Goal: Task Accomplishment & Management: Manage account settings

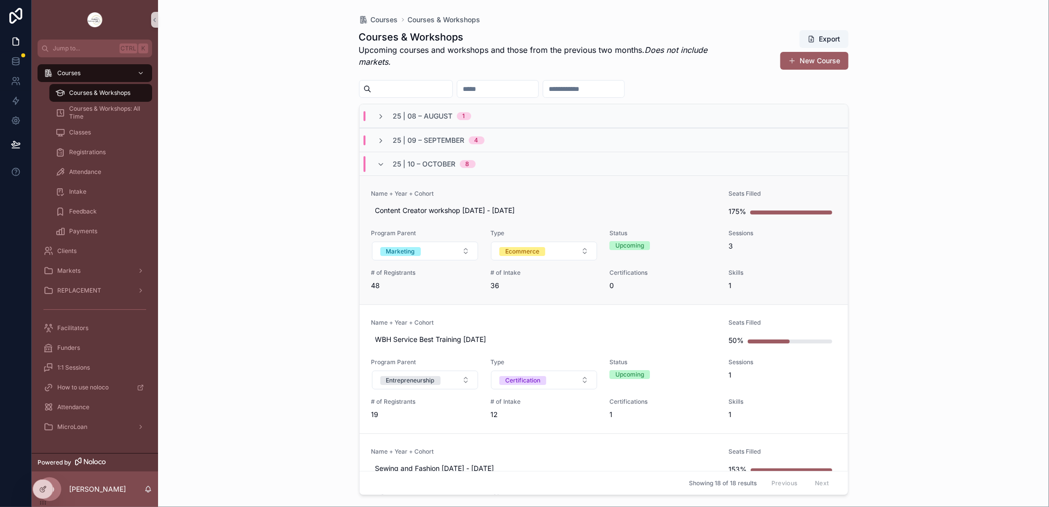
click at [551, 184] on link "Name + Year + Cohort Content Creator workshop [DATE] - [DATE] Seats Filled 175%…" at bounding box center [603, 239] width 488 height 129
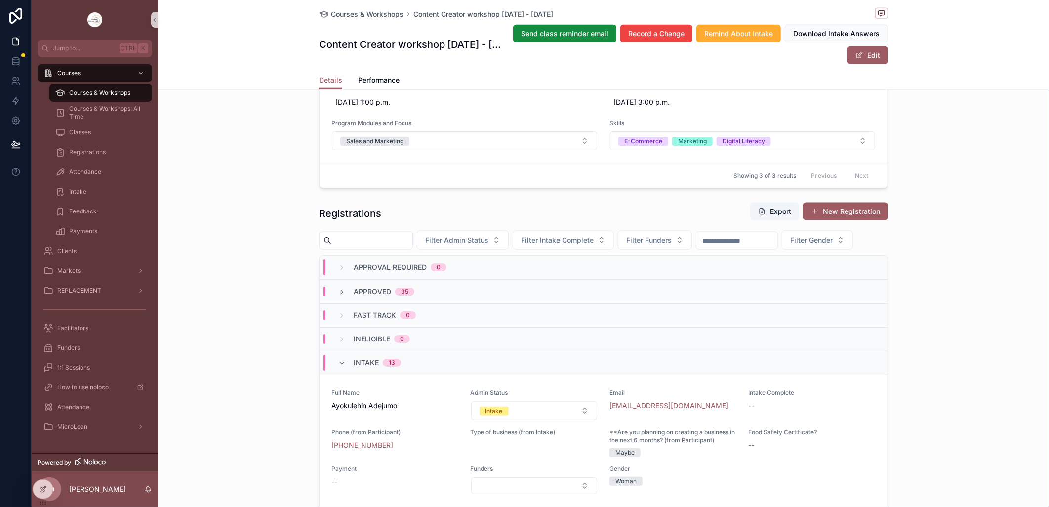
scroll to position [823, 0]
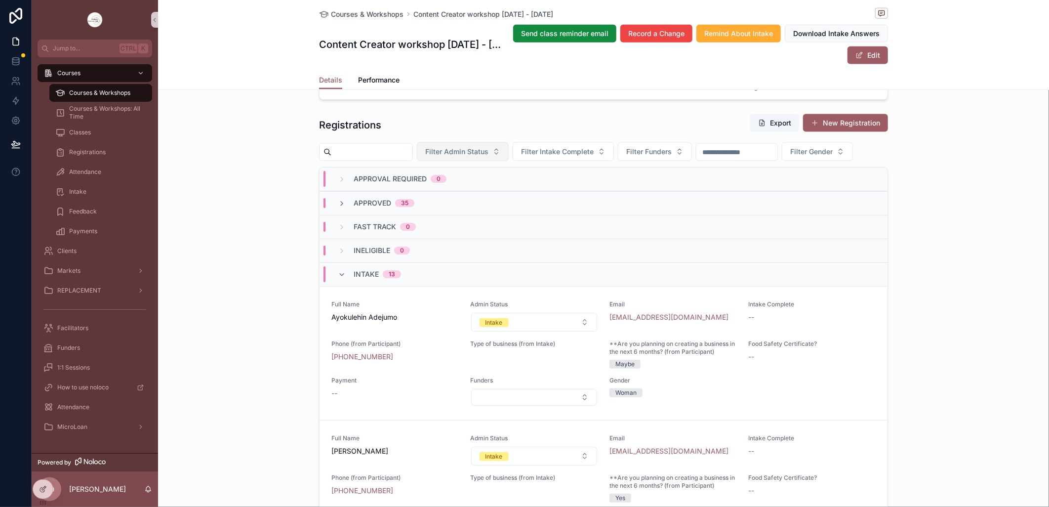
click at [509, 150] on button "Filter Admin Status" at bounding box center [463, 151] width 92 height 19
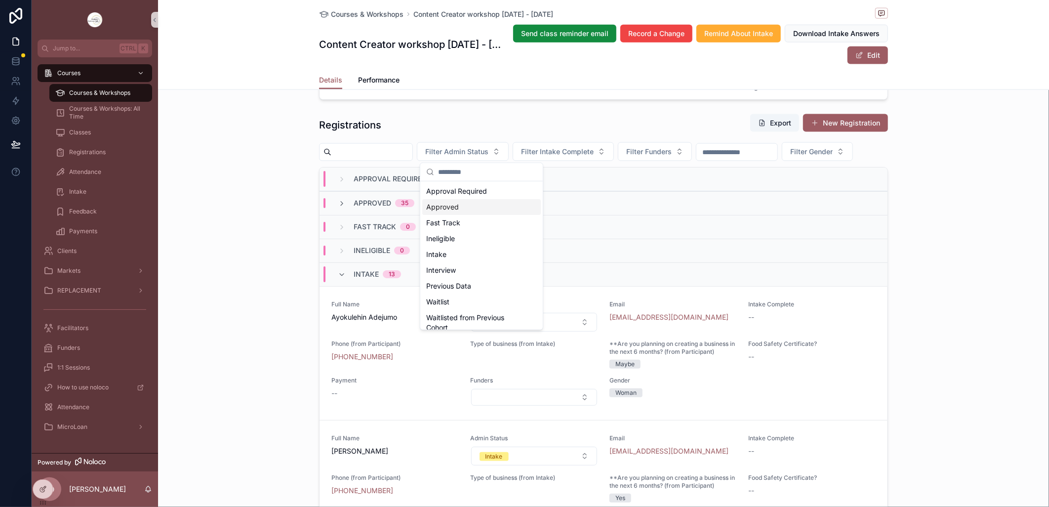
click at [484, 208] on div "Approved" at bounding box center [481, 207] width 118 height 16
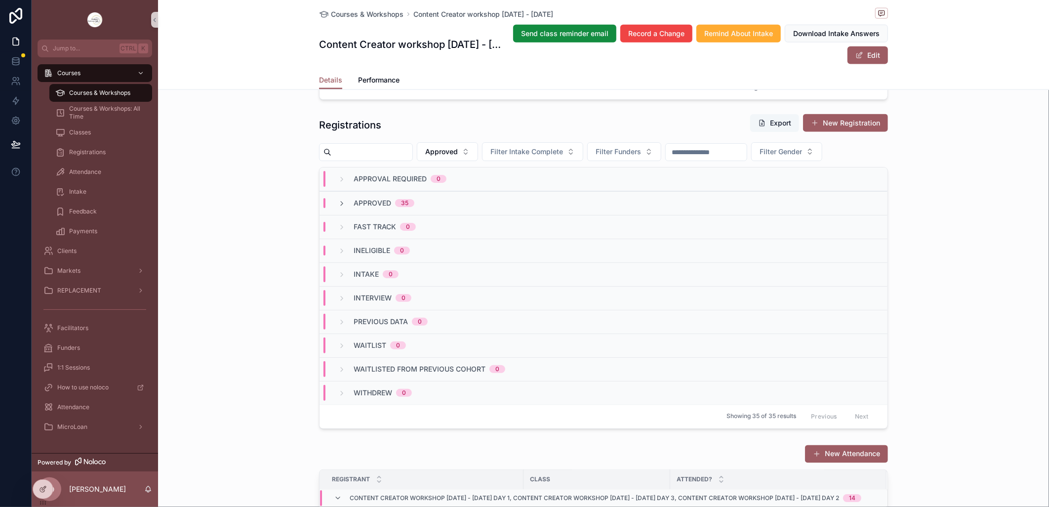
click at [763, 122] on button "Export" at bounding box center [774, 123] width 49 height 18
click at [78, 91] on span "Courses & Workshops" at bounding box center [99, 93] width 61 height 8
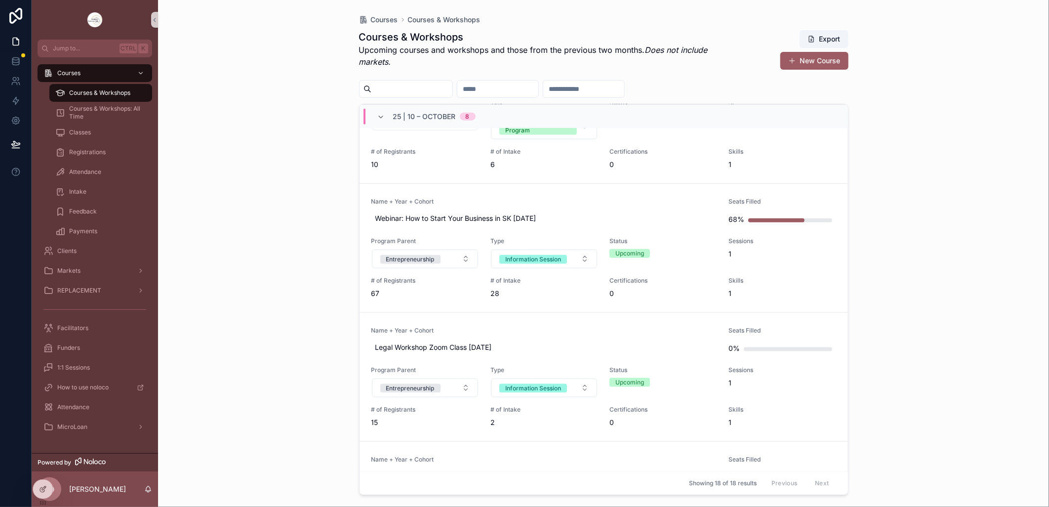
scroll to position [658, 0]
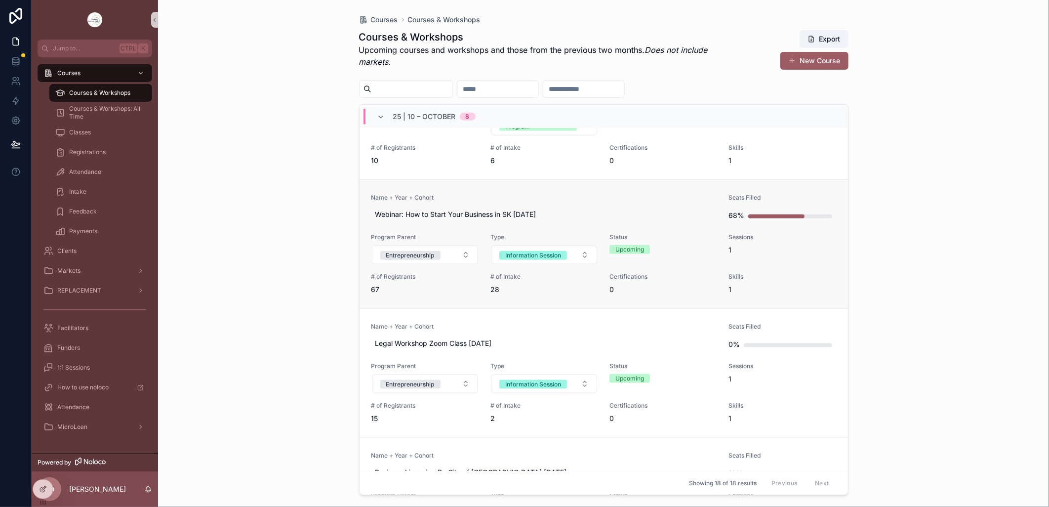
click at [536, 193] on link "Name + Year + Cohort Webinar: How to Start Your Business in SK [DATE] Seats Fil…" at bounding box center [603, 243] width 488 height 129
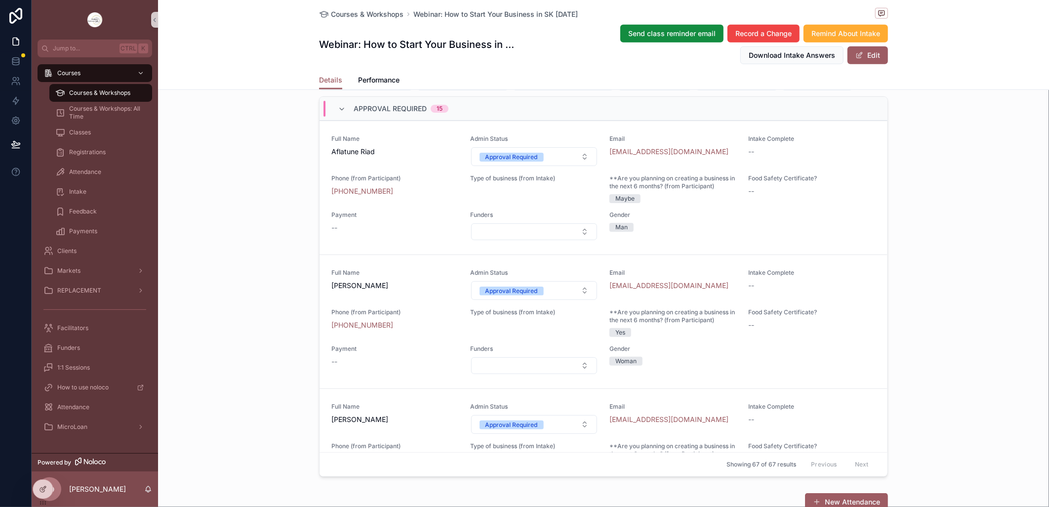
scroll to position [658, 0]
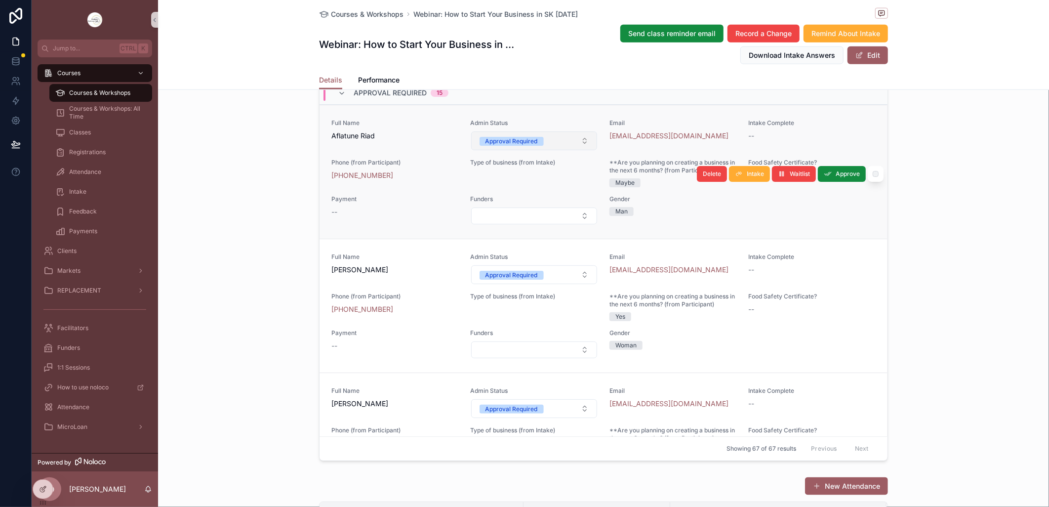
click at [574, 150] on button "Approval Required" at bounding box center [534, 140] width 126 height 19
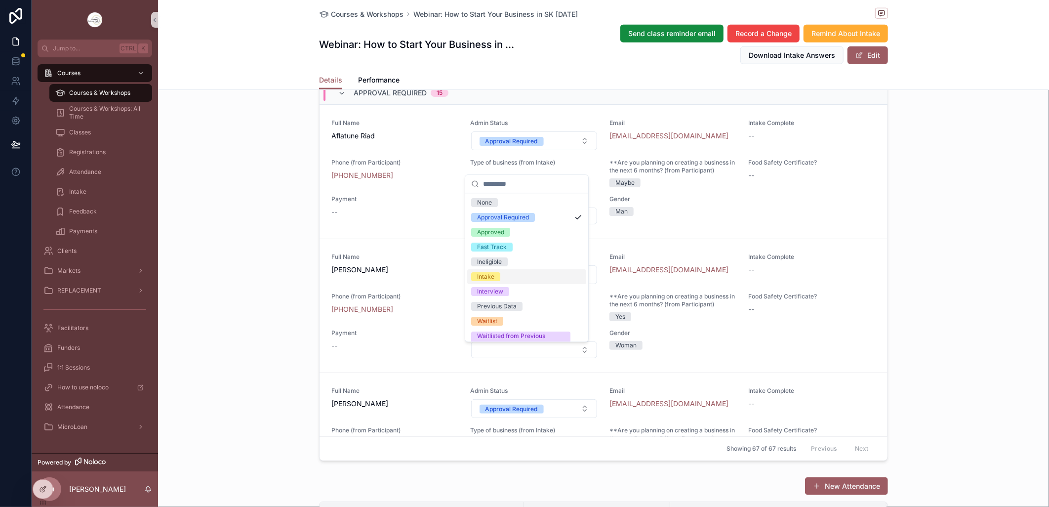
click at [494, 276] on div "Intake" at bounding box center [485, 276] width 17 height 9
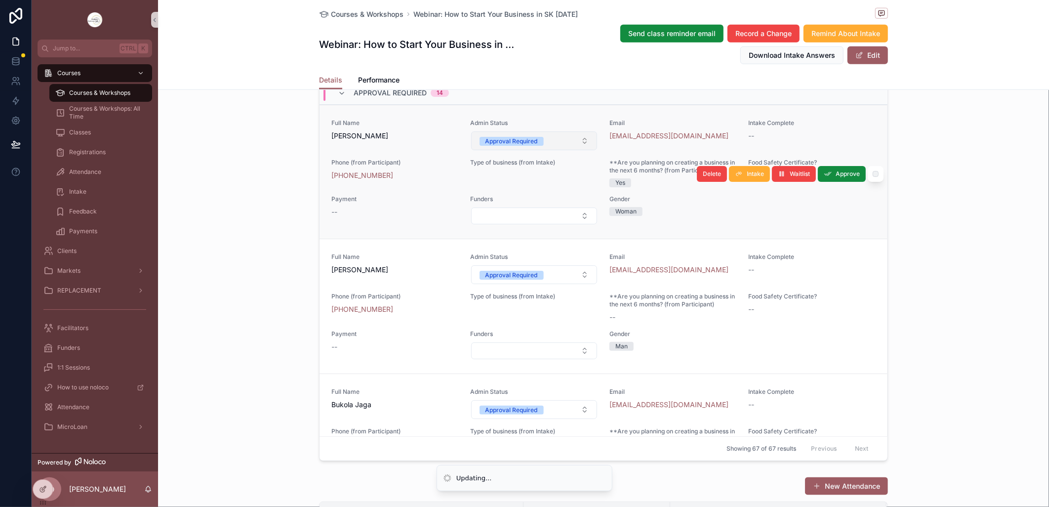
click at [579, 150] on button "Approval Required" at bounding box center [534, 140] width 126 height 19
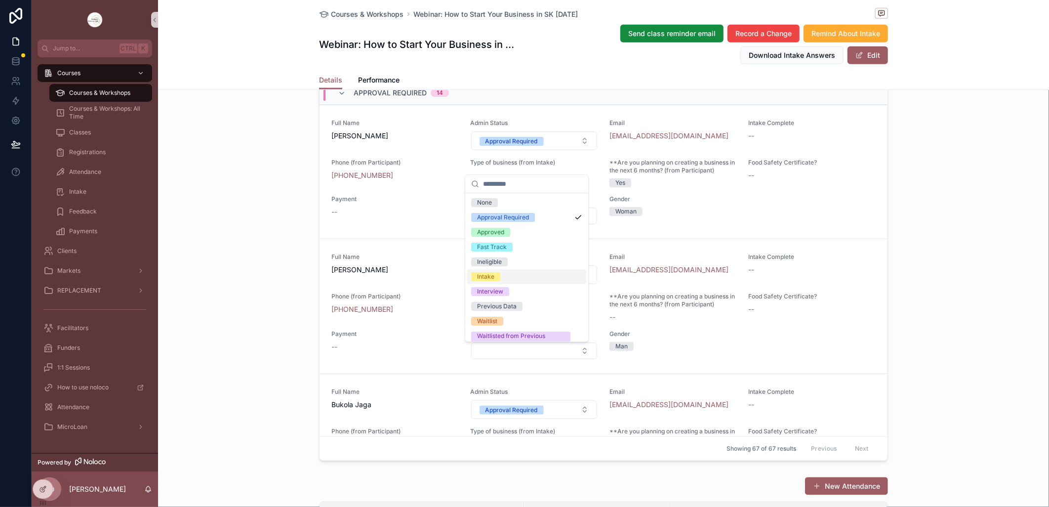
click at [515, 274] on div "Intake" at bounding box center [526, 276] width 119 height 15
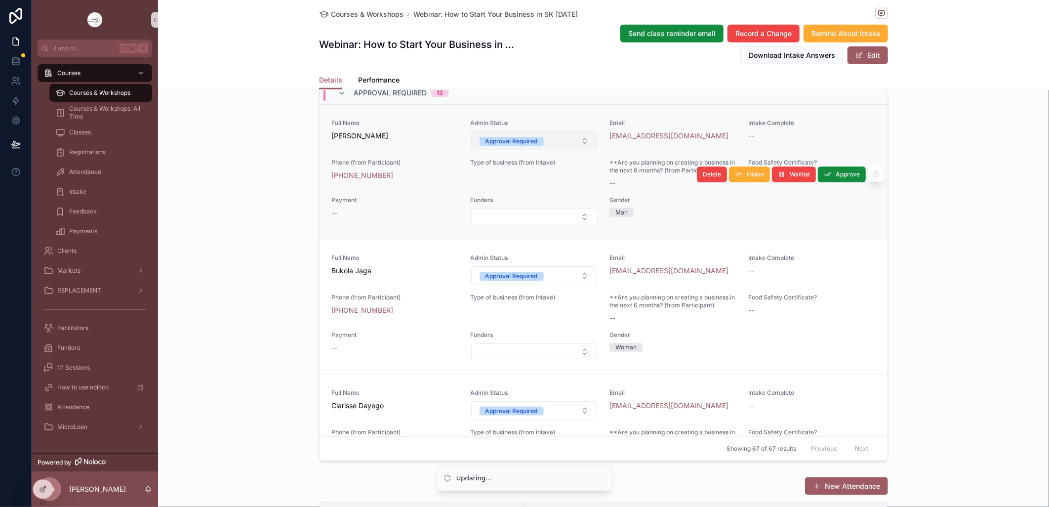
click at [574, 150] on button "Approval Required" at bounding box center [534, 140] width 126 height 19
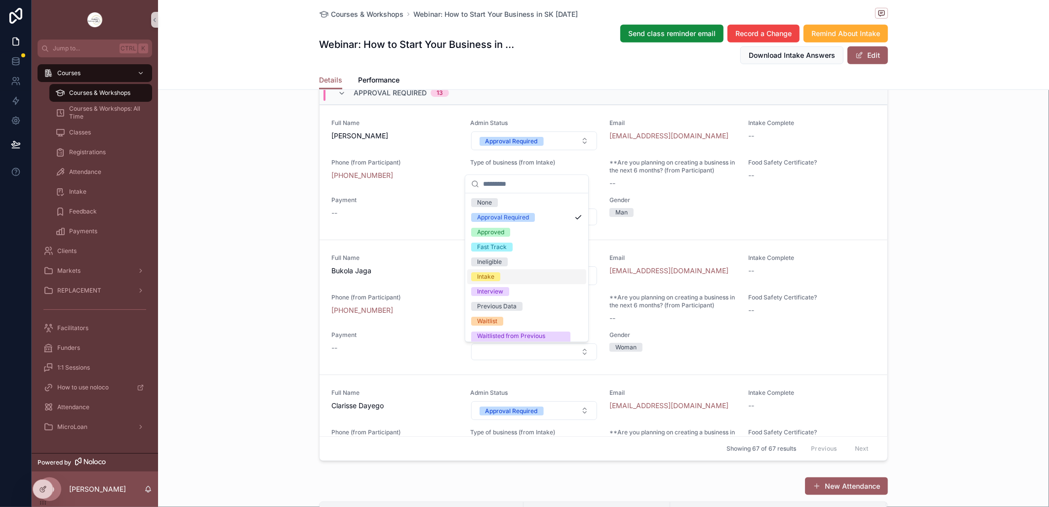
click at [510, 271] on div "Intake" at bounding box center [526, 276] width 119 height 15
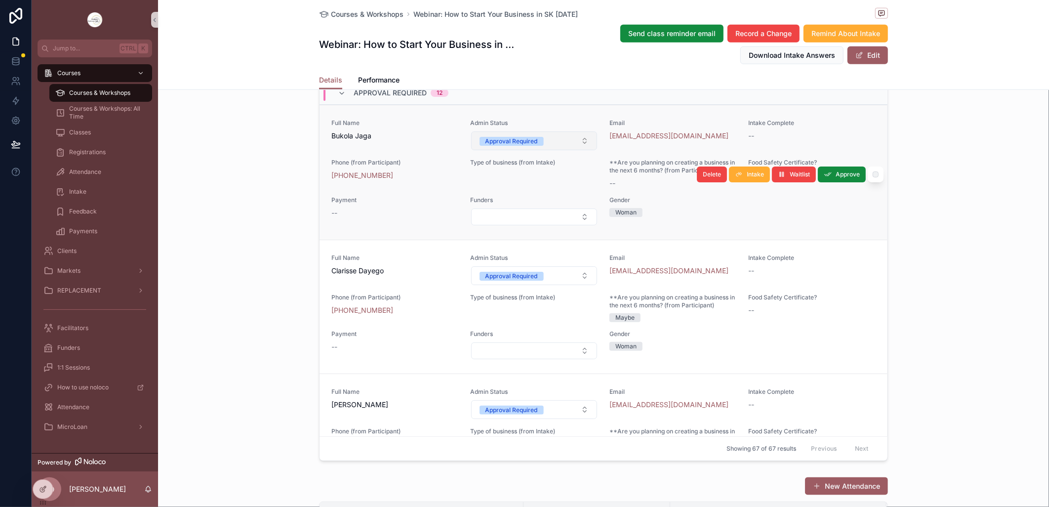
click at [573, 150] on button "Approval Required" at bounding box center [534, 140] width 126 height 19
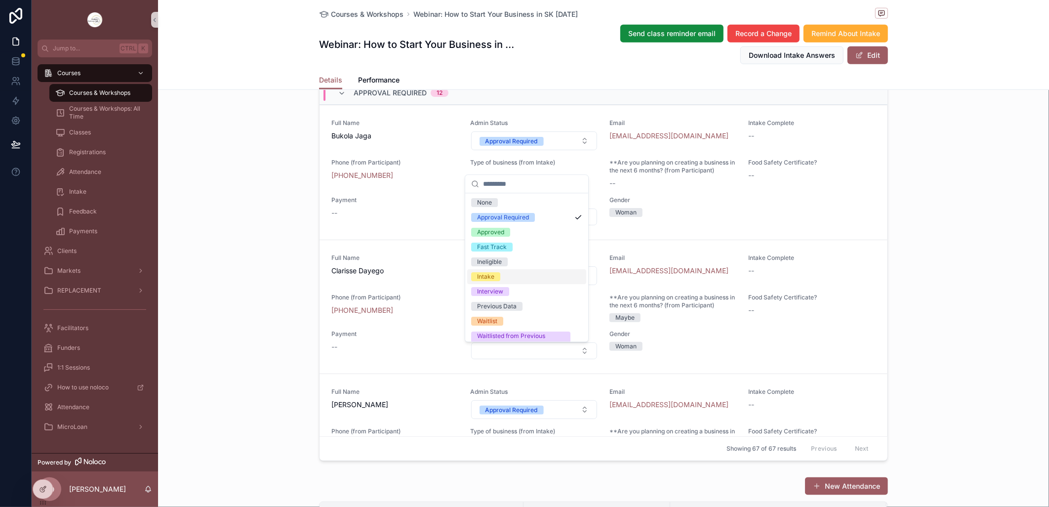
click at [517, 278] on div "Intake" at bounding box center [526, 276] width 119 height 15
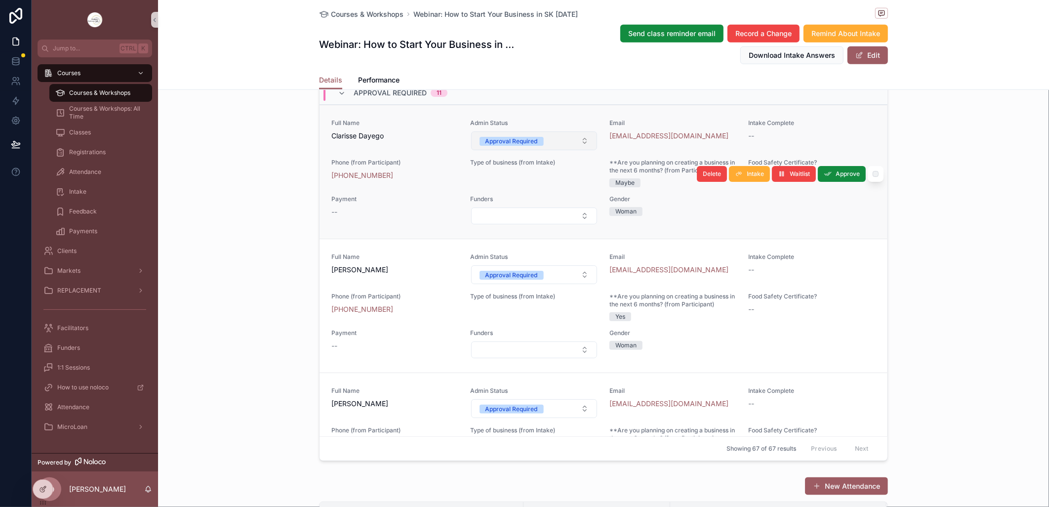
click at [573, 150] on button "Approval Required" at bounding box center [534, 140] width 126 height 19
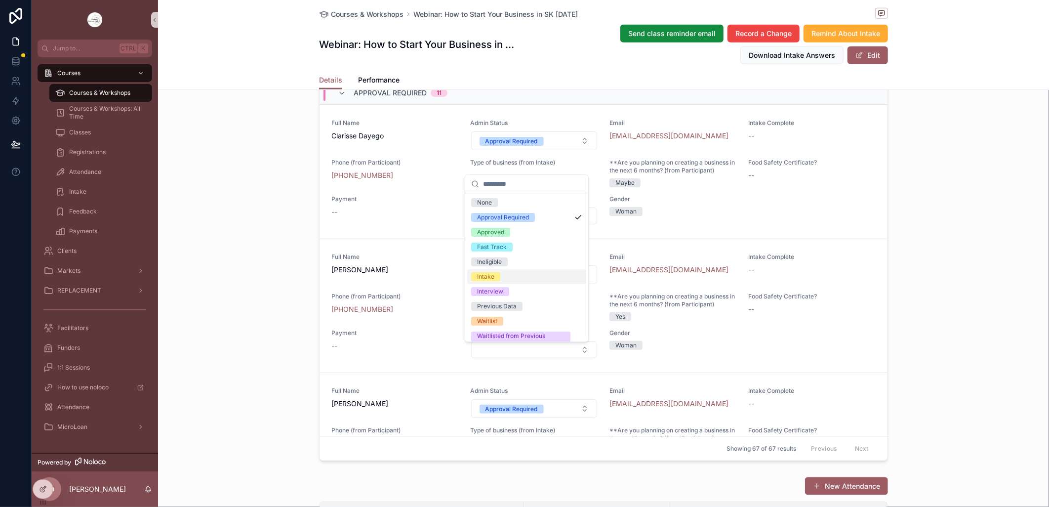
click at [506, 274] on div "Intake" at bounding box center [526, 276] width 119 height 15
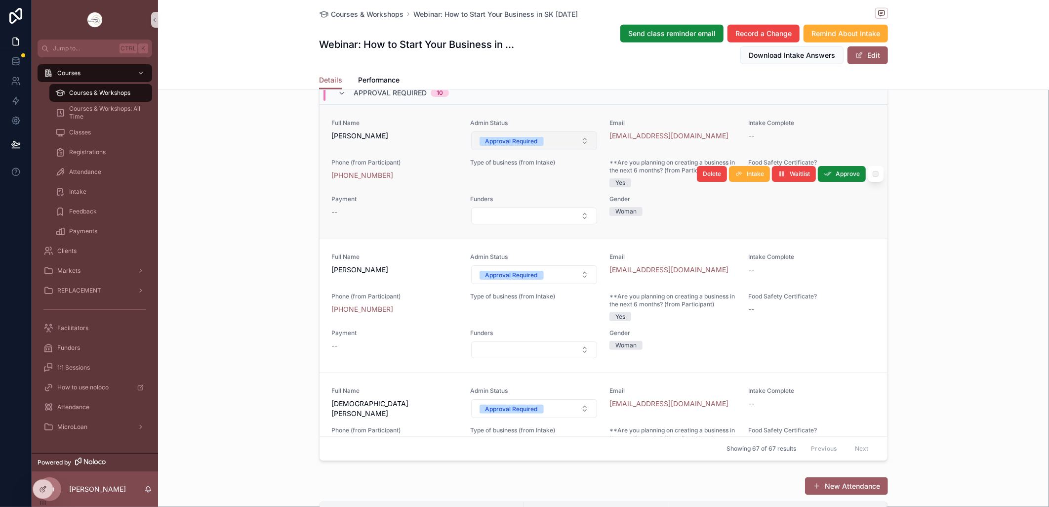
click at [575, 150] on button "Approval Required" at bounding box center [534, 140] width 126 height 19
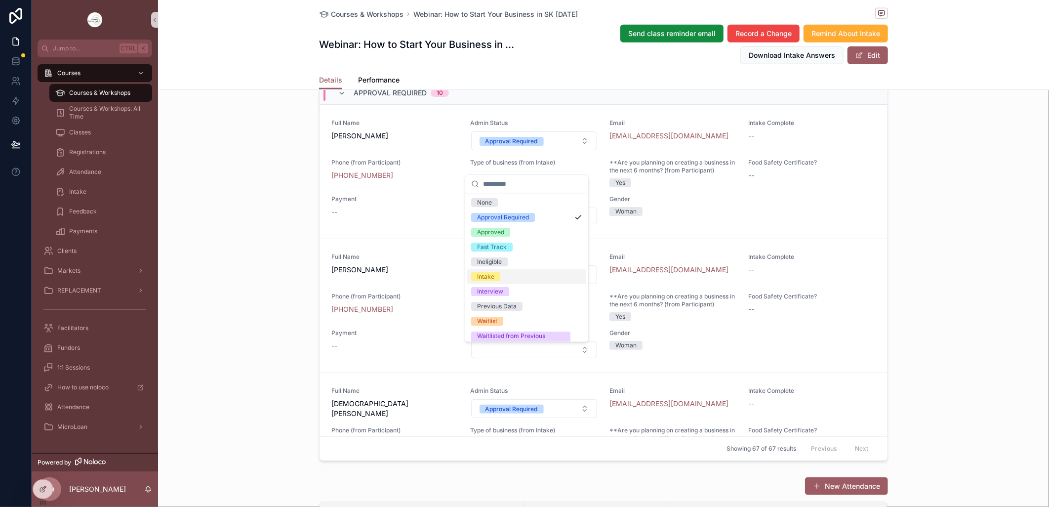
click at [501, 277] on div "Intake" at bounding box center [526, 276] width 119 height 15
click at [486, 275] on div "Intake" at bounding box center [485, 276] width 17 height 9
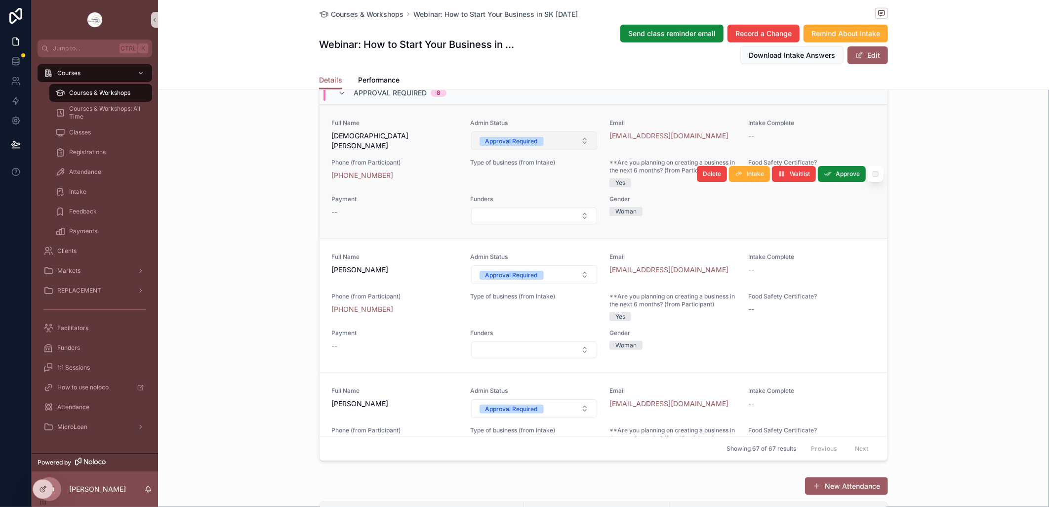
click at [579, 150] on button "Approval Required" at bounding box center [534, 140] width 126 height 19
click at [509, 261] on span "Admin Status" at bounding box center [534, 257] width 127 height 8
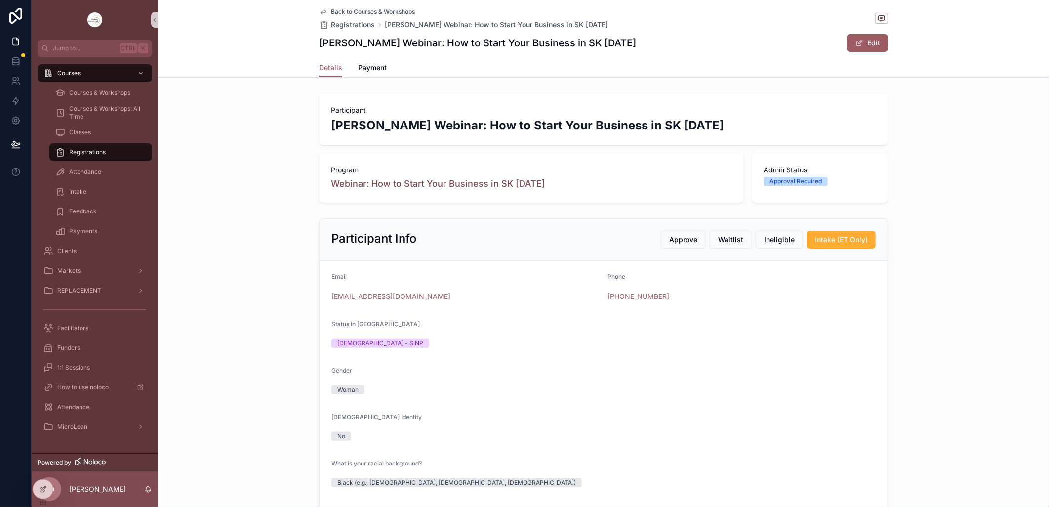
click at [321, 13] on icon "scrollable content" at bounding box center [323, 12] width 8 height 8
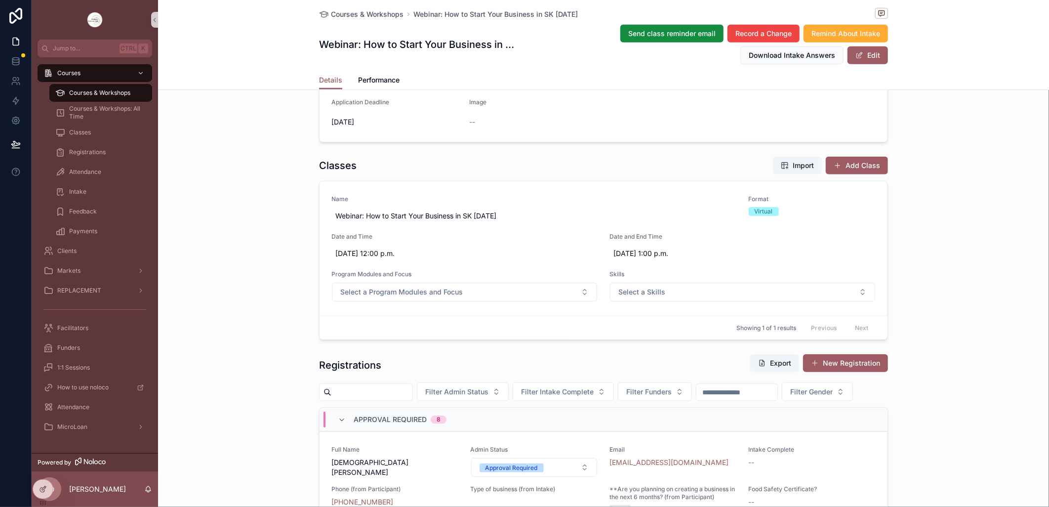
scroll to position [494, 0]
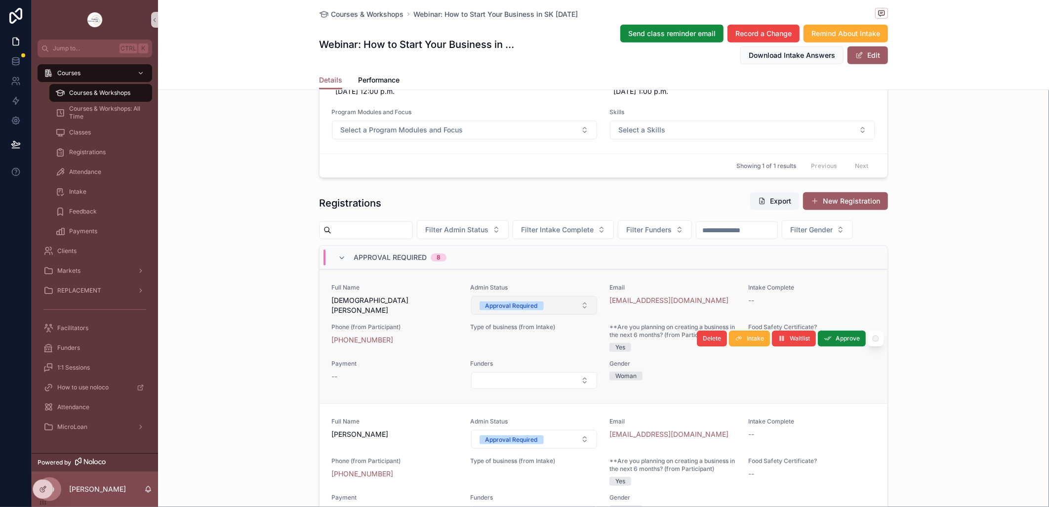
click at [578, 315] on button "Approval Required" at bounding box center [534, 305] width 126 height 19
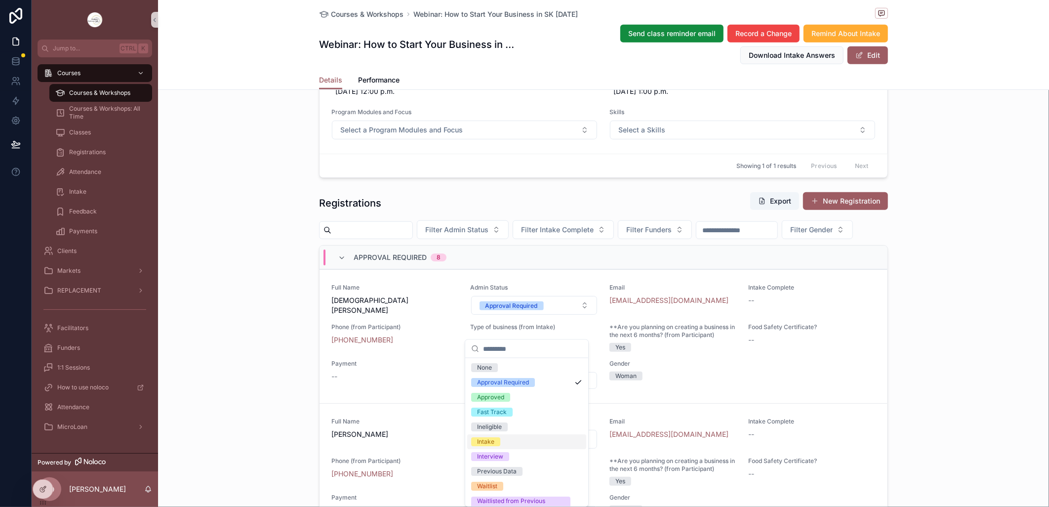
click at [508, 438] on div "Intake" at bounding box center [526, 441] width 119 height 15
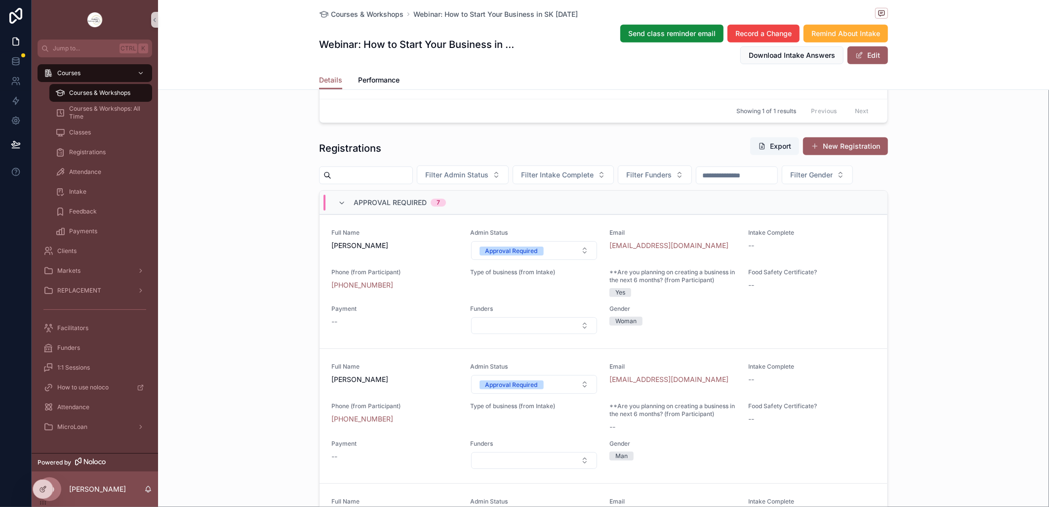
scroll to position [713, 0]
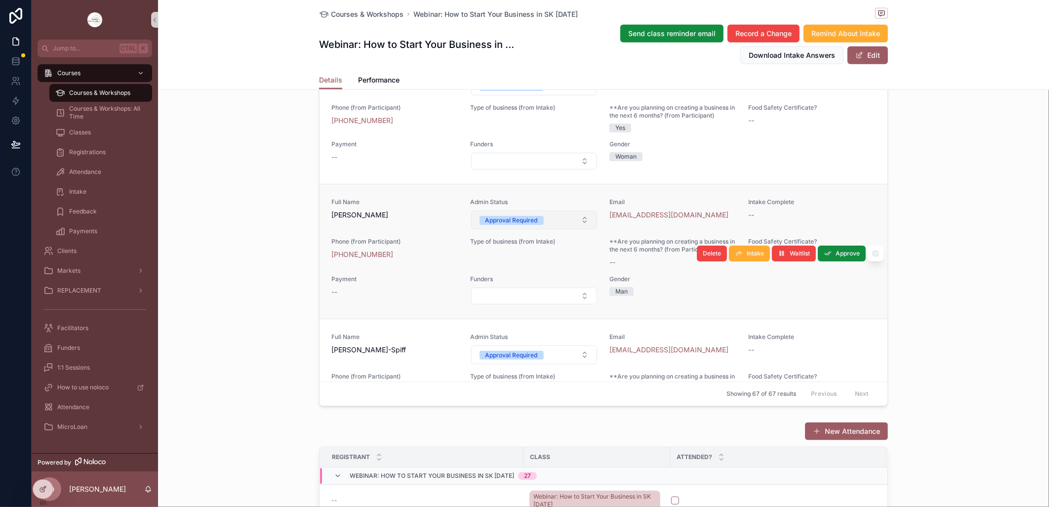
click at [575, 229] on button "Approval Required" at bounding box center [534, 219] width 126 height 19
click at [573, 229] on button "Approval Required" at bounding box center [534, 219] width 126 height 19
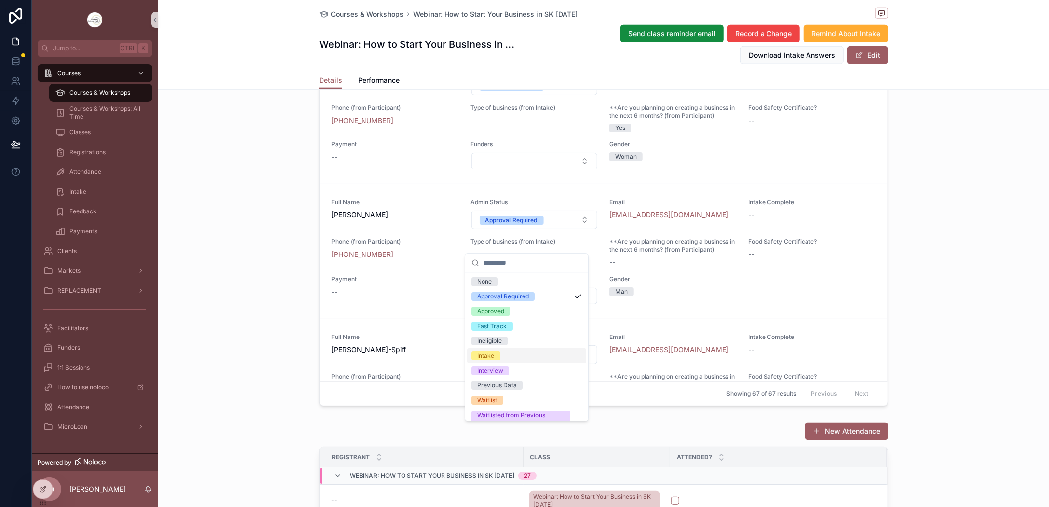
click at [508, 352] on div "Intake" at bounding box center [526, 355] width 119 height 15
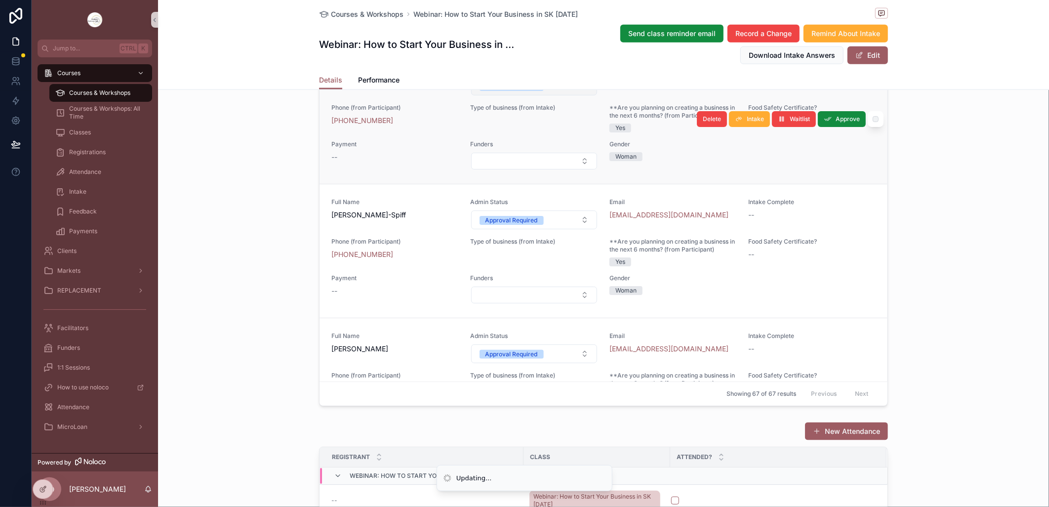
click at [574, 95] on button "Approval Required" at bounding box center [534, 86] width 126 height 19
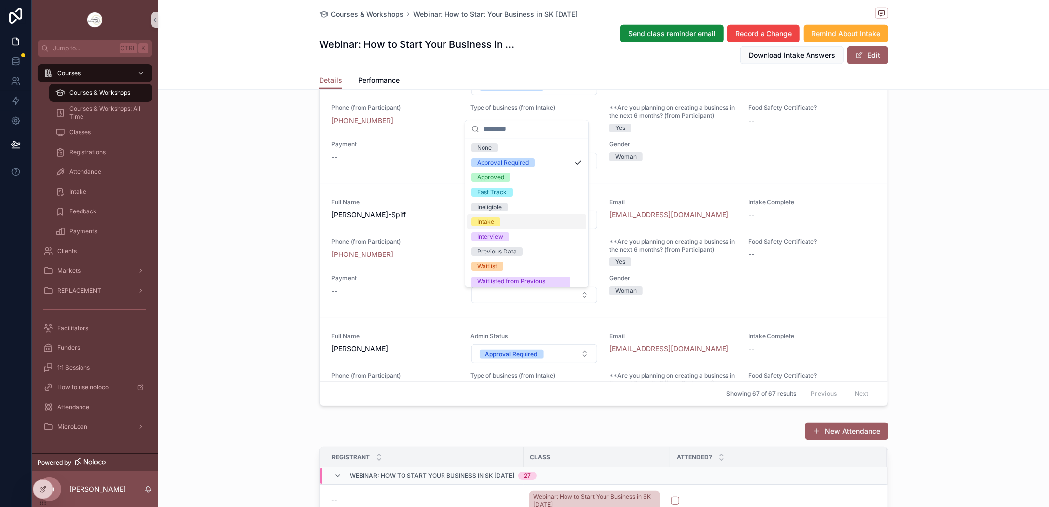
click at [494, 220] on span "Intake" at bounding box center [485, 221] width 29 height 9
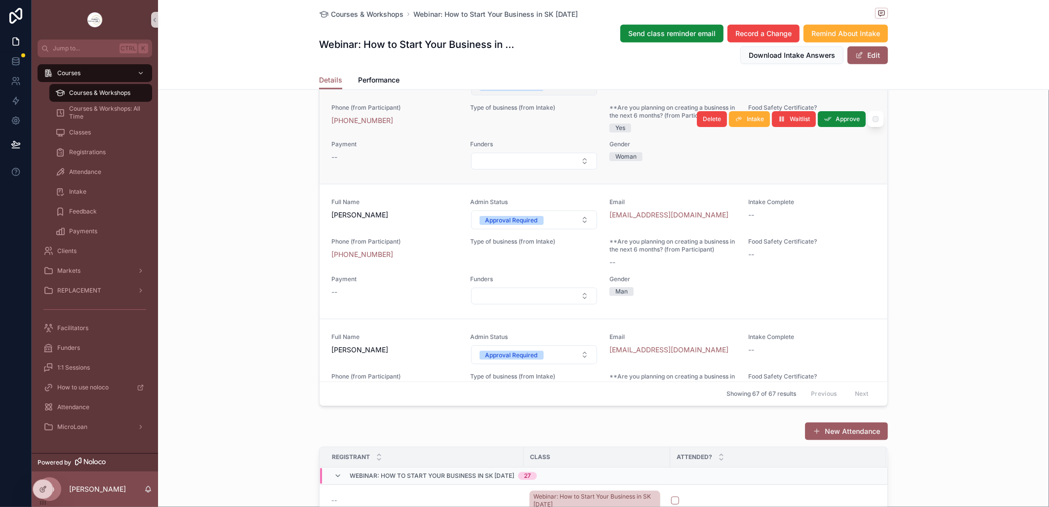
click at [572, 95] on button "Approval Required" at bounding box center [534, 86] width 126 height 19
click at [576, 95] on button "Approval Required" at bounding box center [534, 86] width 126 height 19
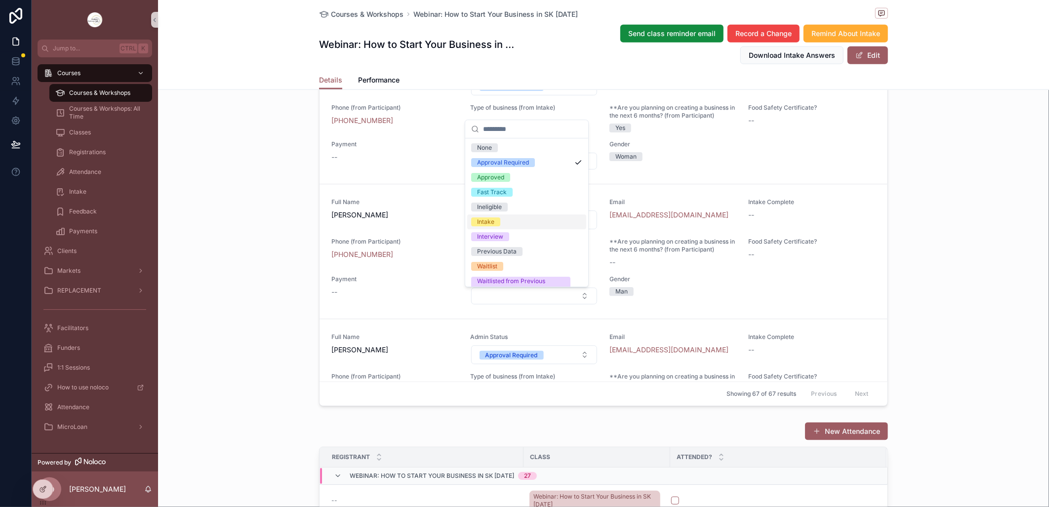
click at [512, 218] on div "Intake" at bounding box center [526, 221] width 119 height 15
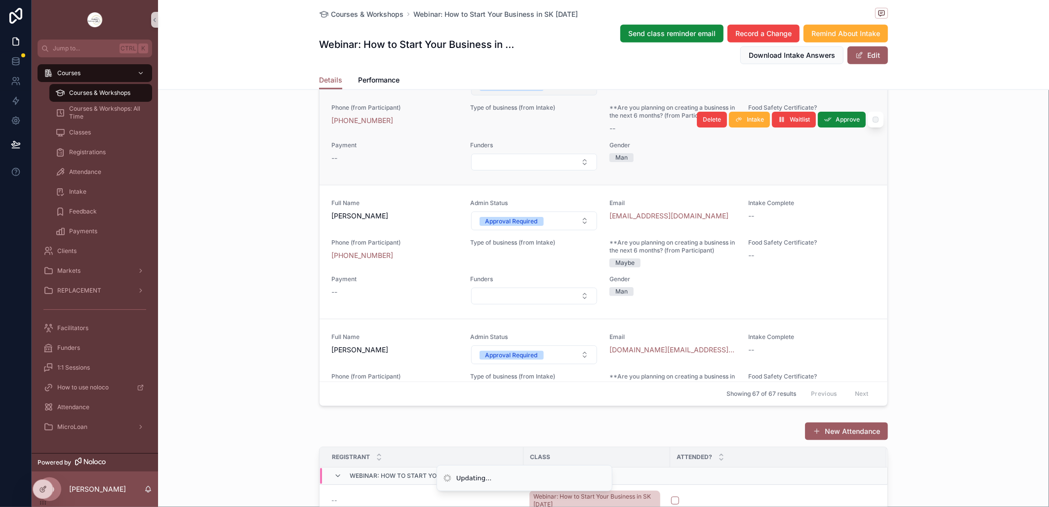
click at [575, 95] on button "Approval Required" at bounding box center [534, 86] width 126 height 19
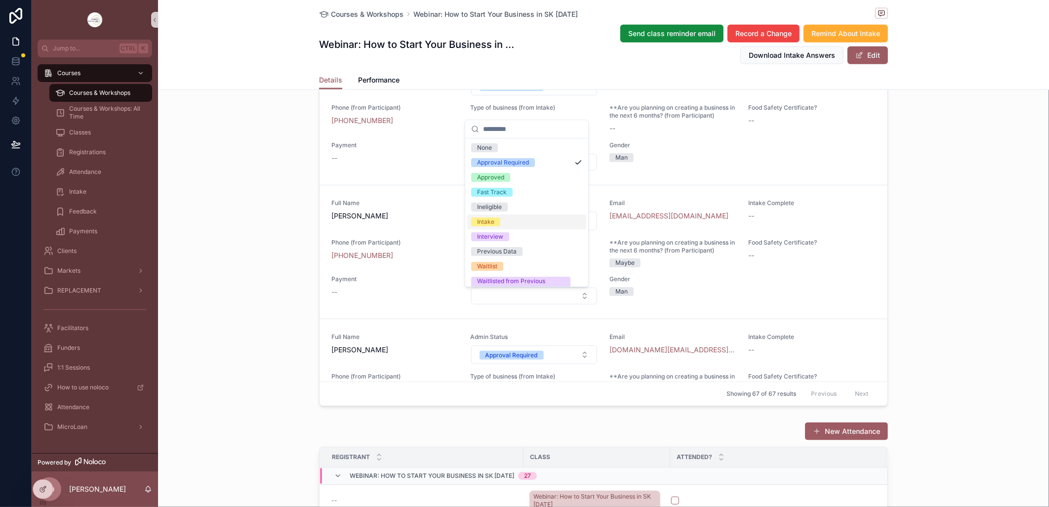
click at [506, 216] on div "Intake" at bounding box center [526, 221] width 119 height 15
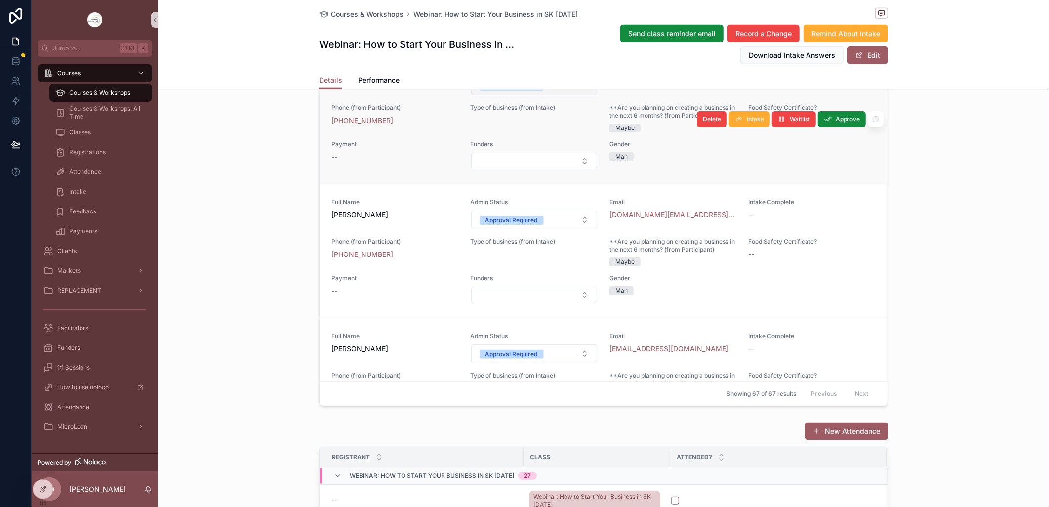
click at [580, 95] on button "Approval Required" at bounding box center [534, 86] width 126 height 19
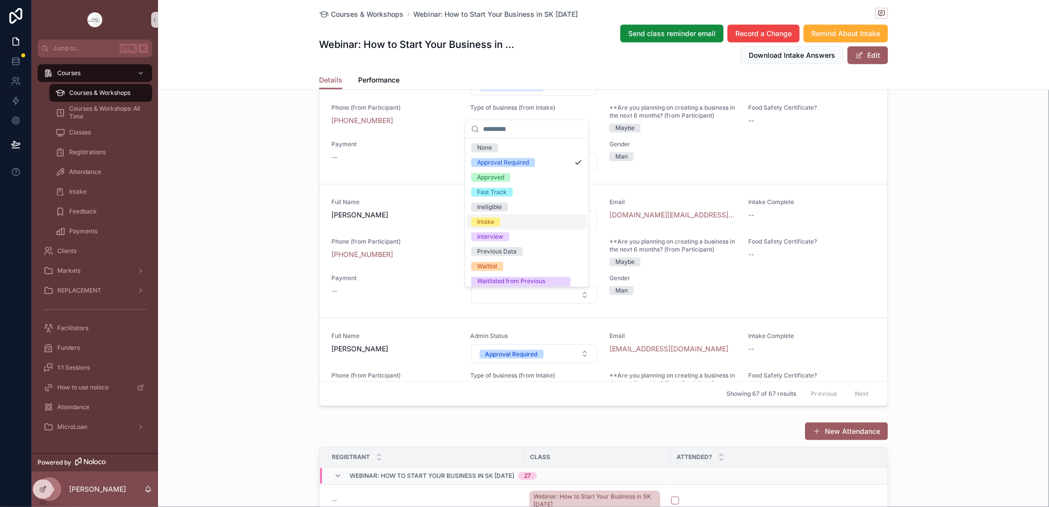
click at [496, 221] on span "Intake" at bounding box center [485, 221] width 29 height 9
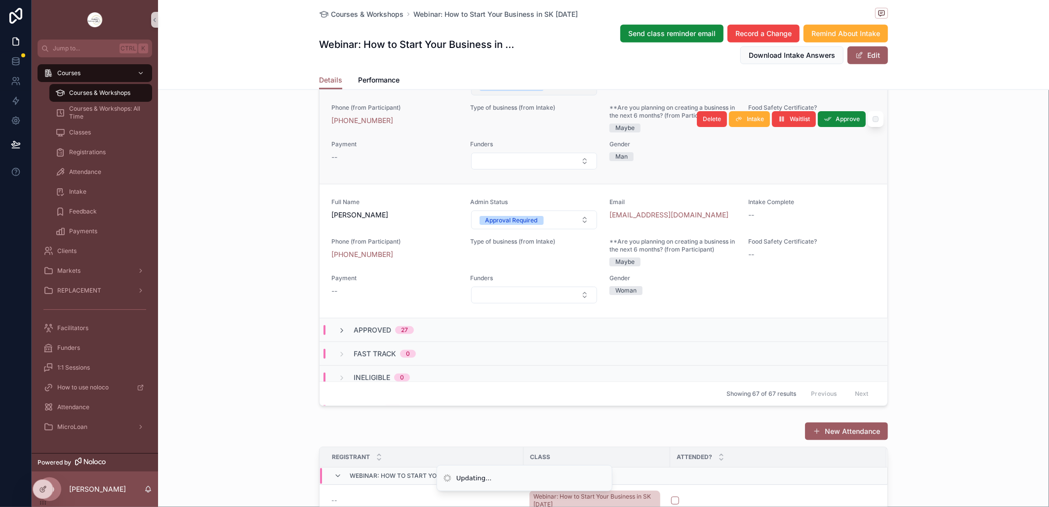
click at [578, 95] on button "Approval Required" at bounding box center [534, 86] width 126 height 19
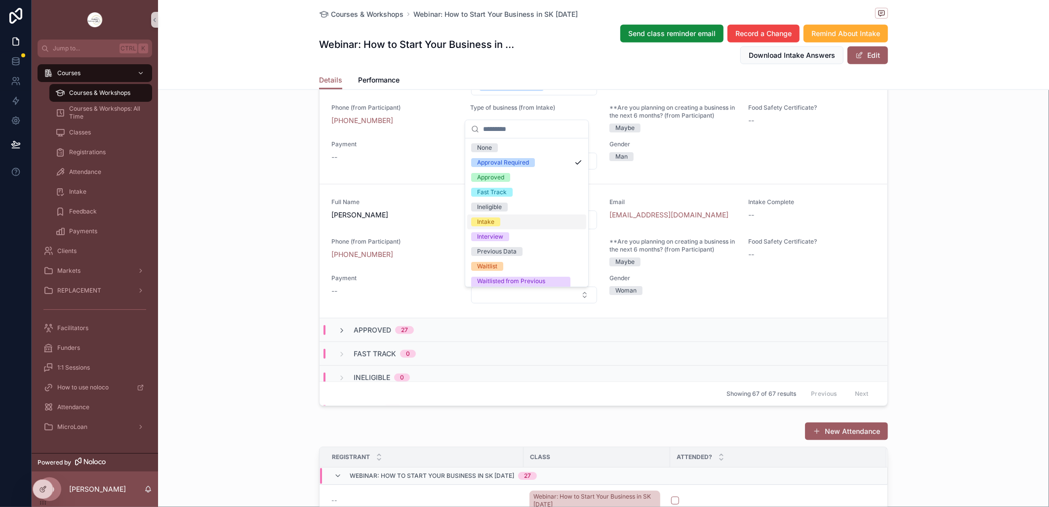
click at [490, 223] on div "Intake" at bounding box center [485, 221] width 17 height 9
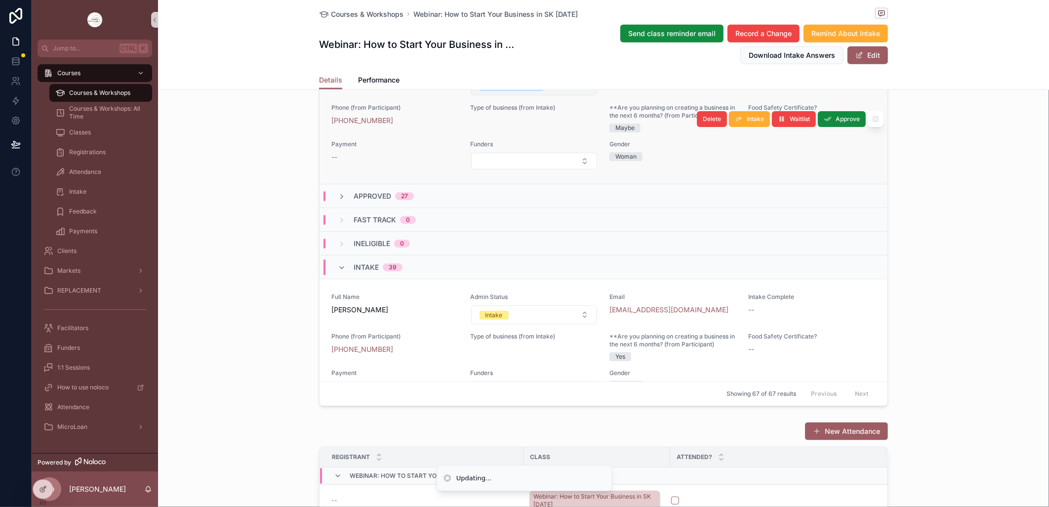
click at [574, 95] on button "Approval Required" at bounding box center [534, 86] width 126 height 19
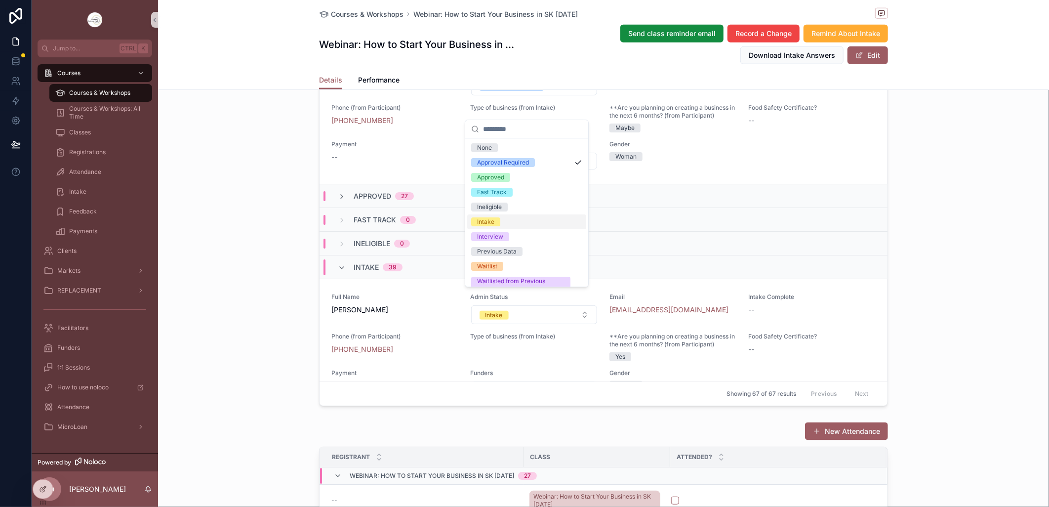
click at [510, 218] on div "Intake" at bounding box center [526, 221] width 119 height 15
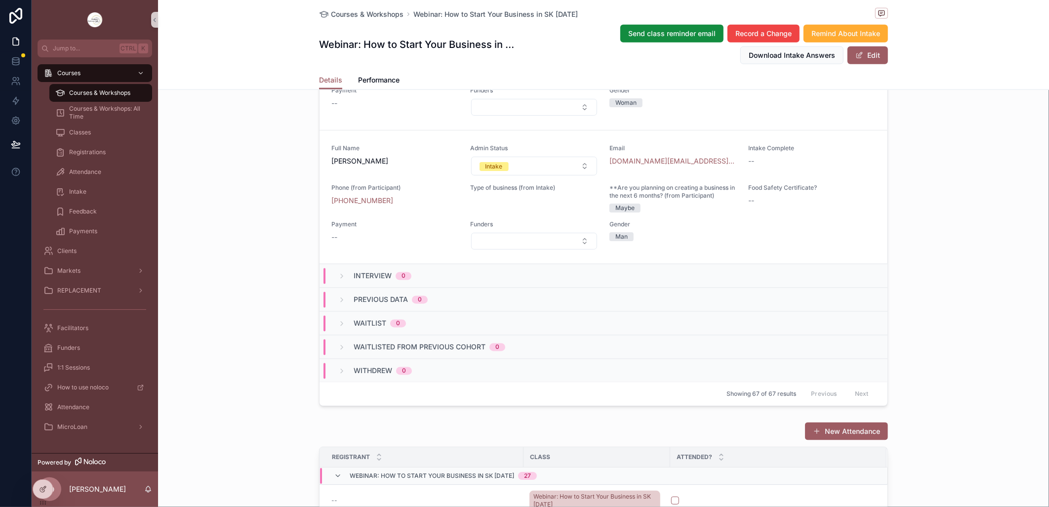
scroll to position [5725, 0]
click at [95, 91] on span "Courses & Workshops" at bounding box center [99, 93] width 61 height 8
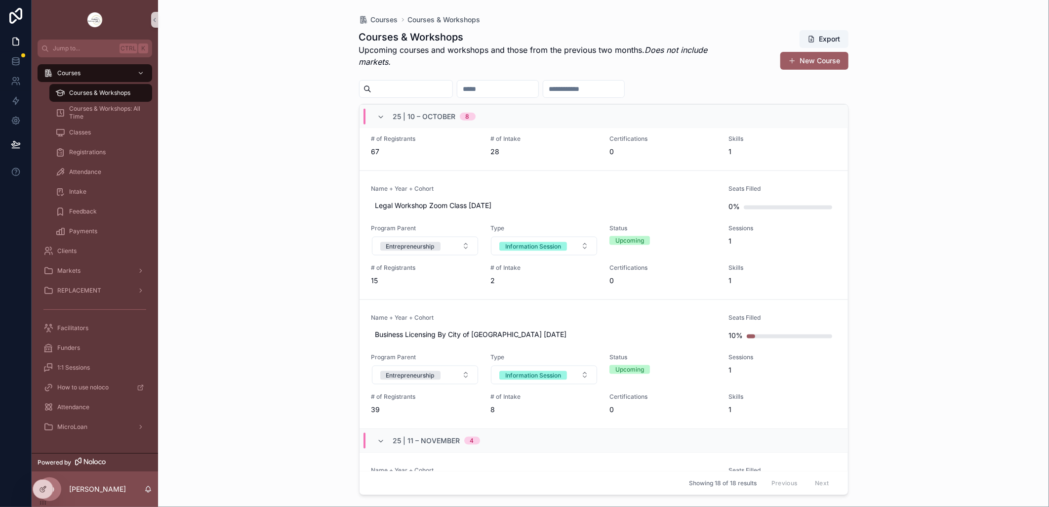
scroll to position [823, 0]
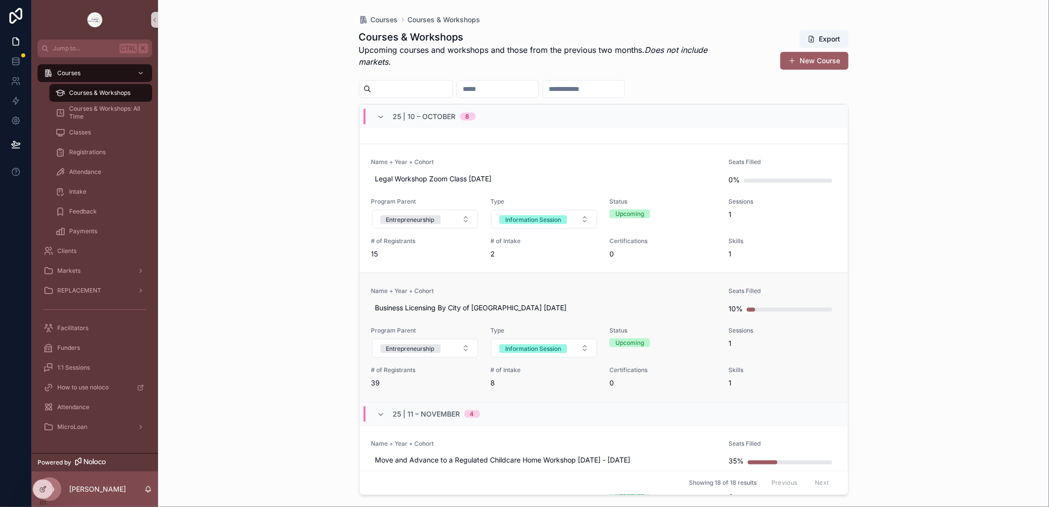
click at [514, 284] on link "Name + Year + Cohort Business Licensing By City of [GEOGRAPHIC_DATA] [DATE] Sea…" at bounding box center [603, 337] width 488 height 129
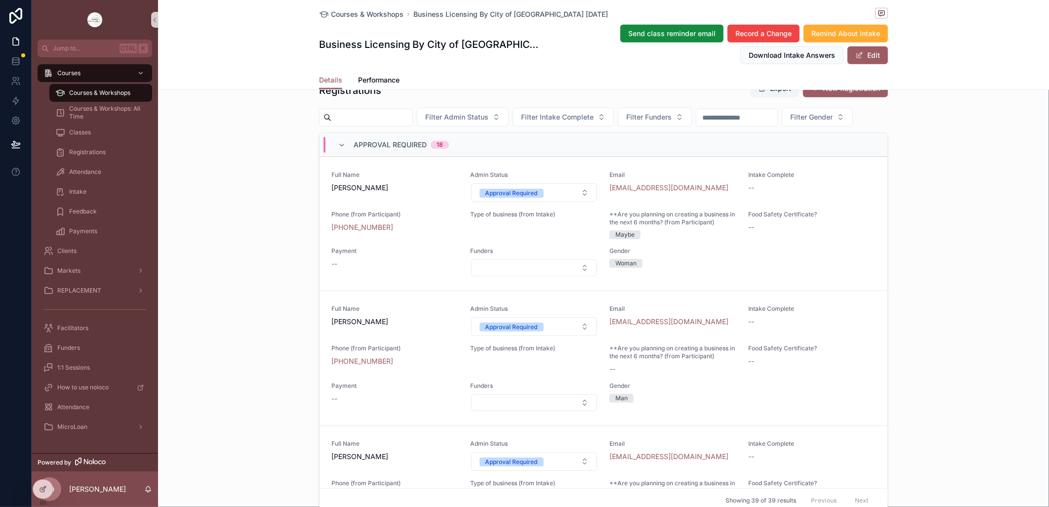
scroll to position [658, 0]
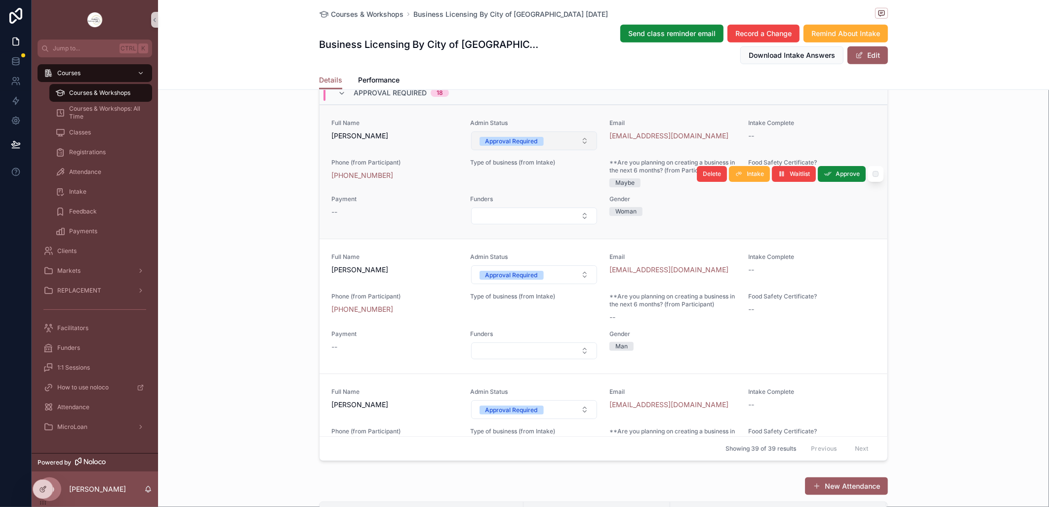
click at [576, 150] on button "Approval Required" at bounding box center [534, 140] width 126 height 19
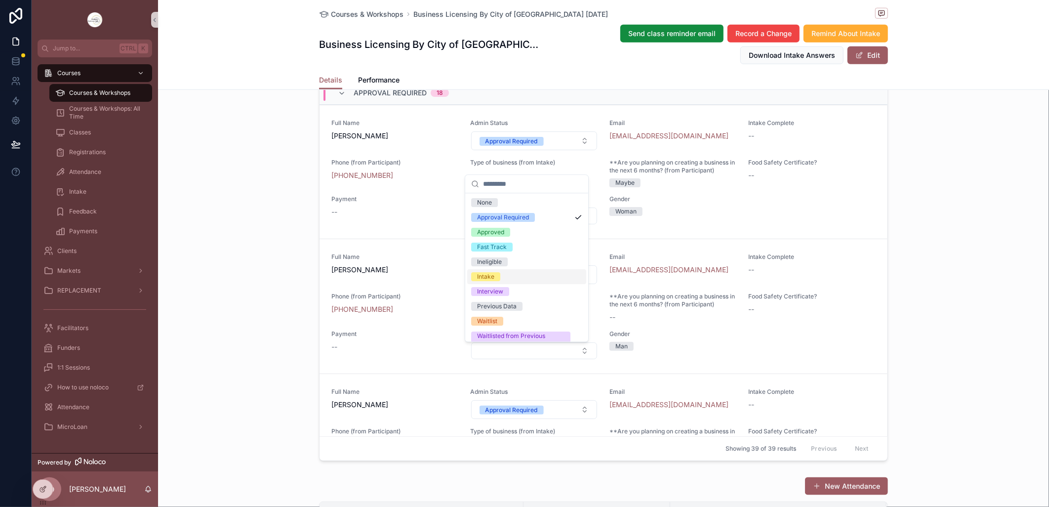
click at [499, 272] on div "Intake" at bounding box center [526, 276] width 119 height 15
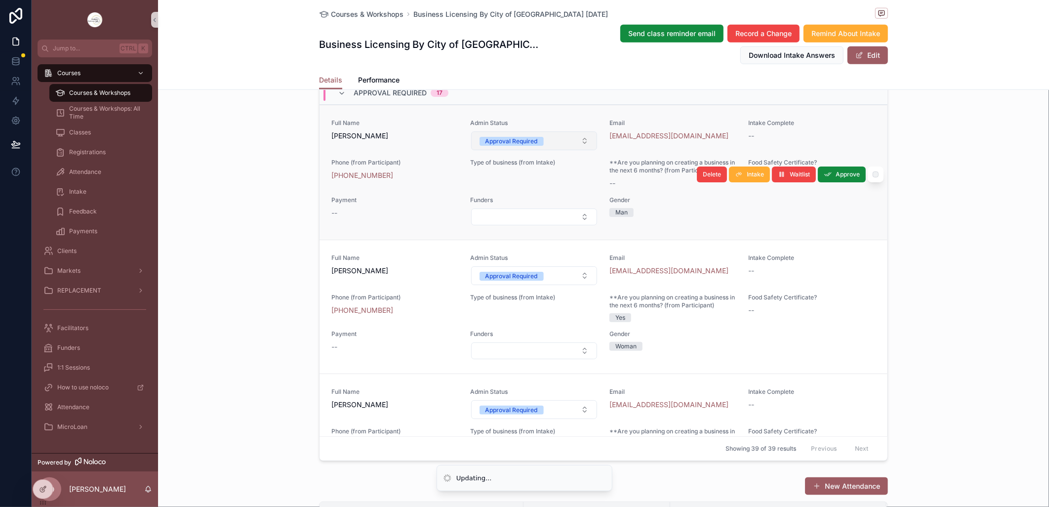
click at [541, 150] on button "Approval Required" at bounding box center [534, 140] width 126 height 19
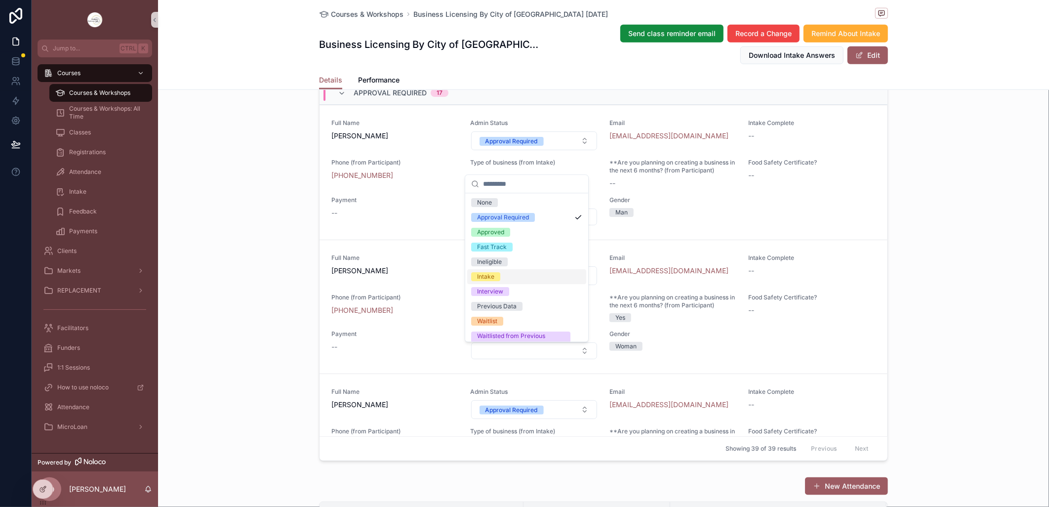
click at [514, 270] on div "Intake" at bounding box center [526, 276] width 119 height 15
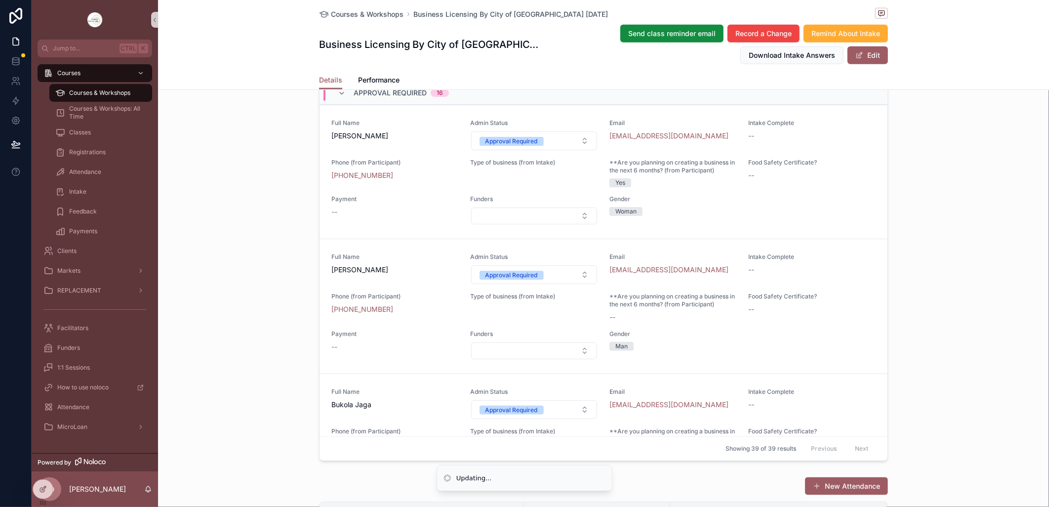
click at [551, 150] on button "Approval Required" at bounding box center [534, 140] width 126 height 19
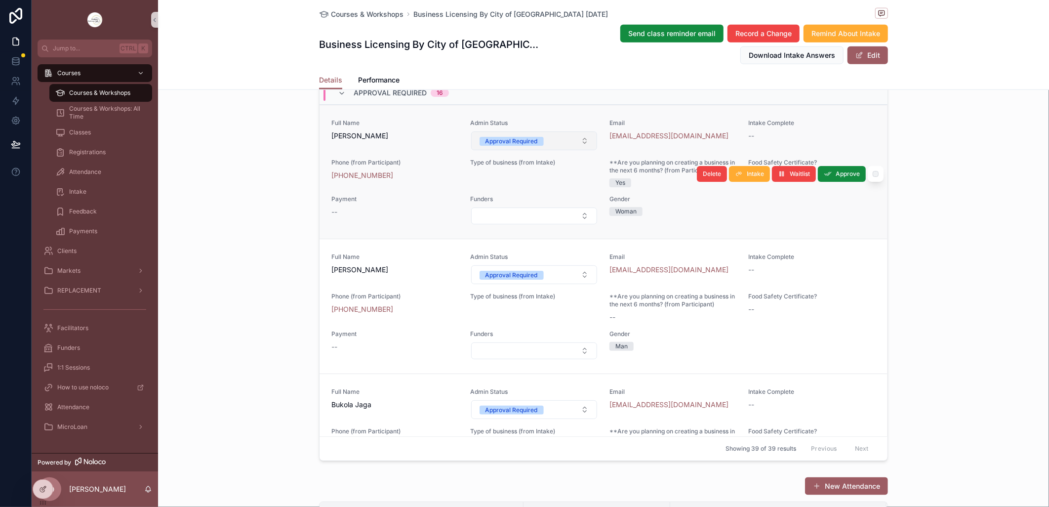
click at [558, 150] on button "Approval Required" at bounding box center [534, 140] width 126 height 19
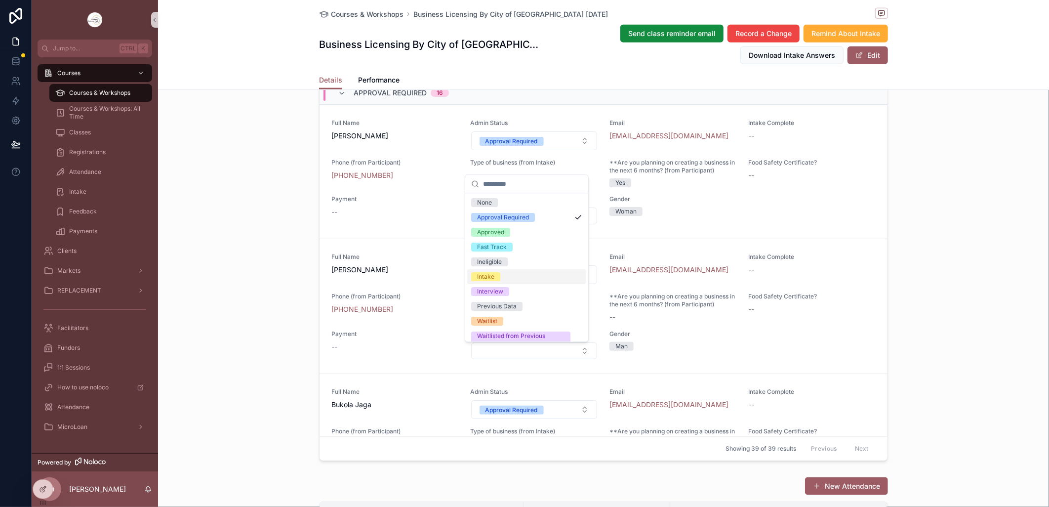
click at [505, 273] on div "Intake" at bounding box center [526, 276] width 119 height 15
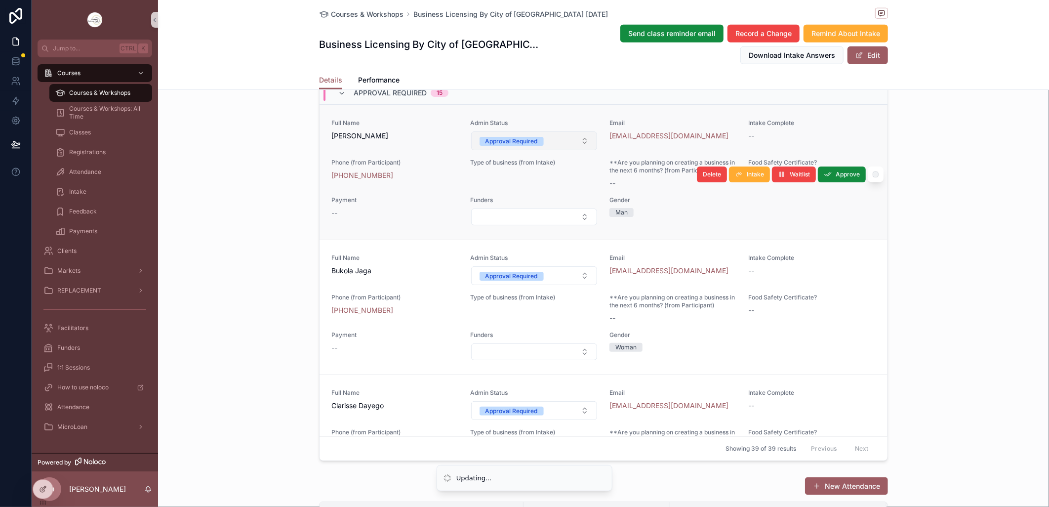
click at [570, 150] on button "Approval Required" at bounding box center [534, 140] width 126 height 19
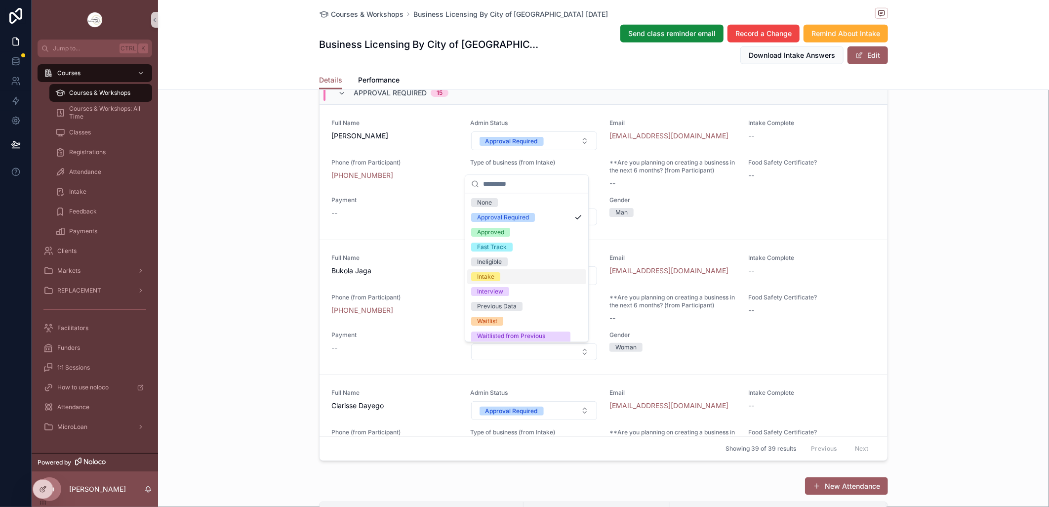
click at [512, 273] on div "Intake" at bounding box center [526, 276] width 119 height 15
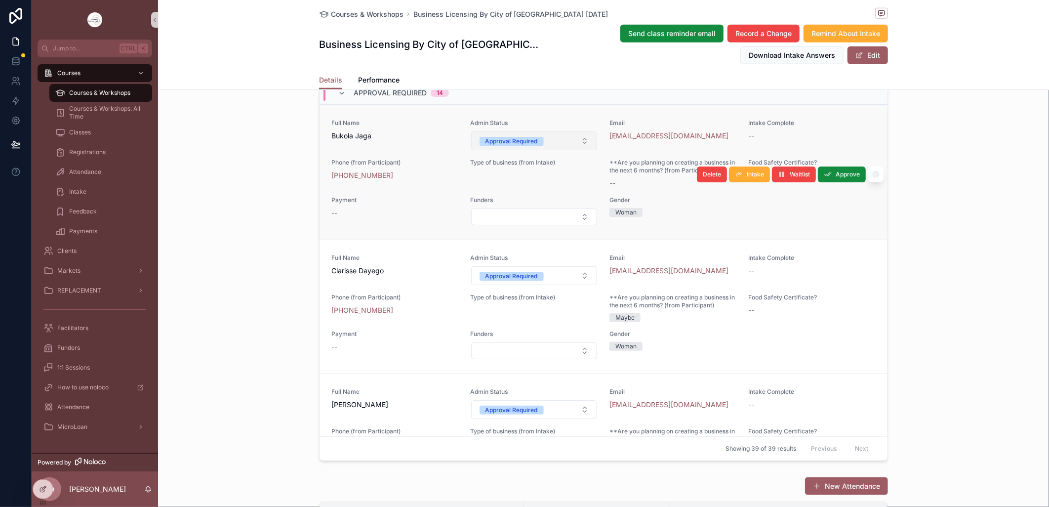
click at [574, 150] on button "Approval Required" at bounding box center [534, 140] width 126 height 19
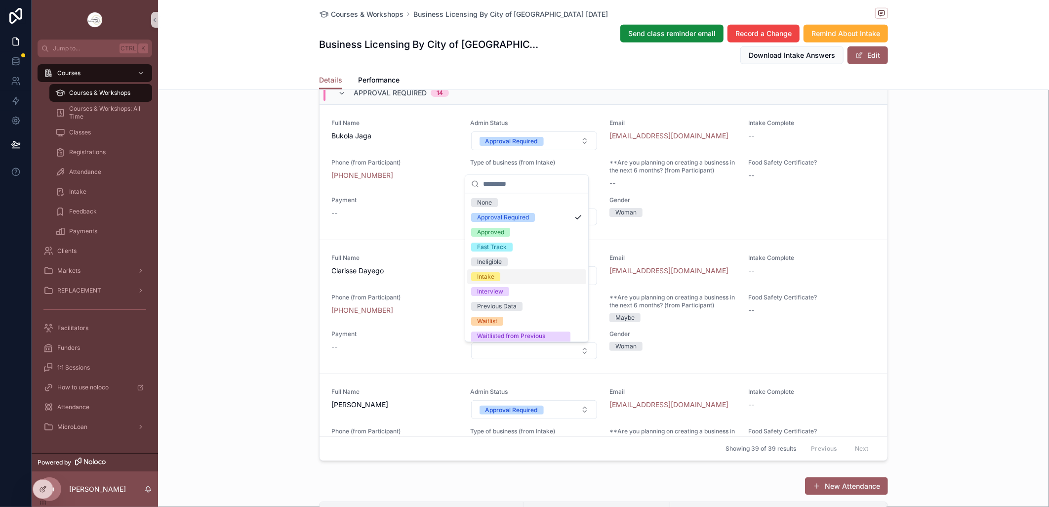
click at [502, 275] on div "Intake" at bounding box center [526, 276] width 119 height 15
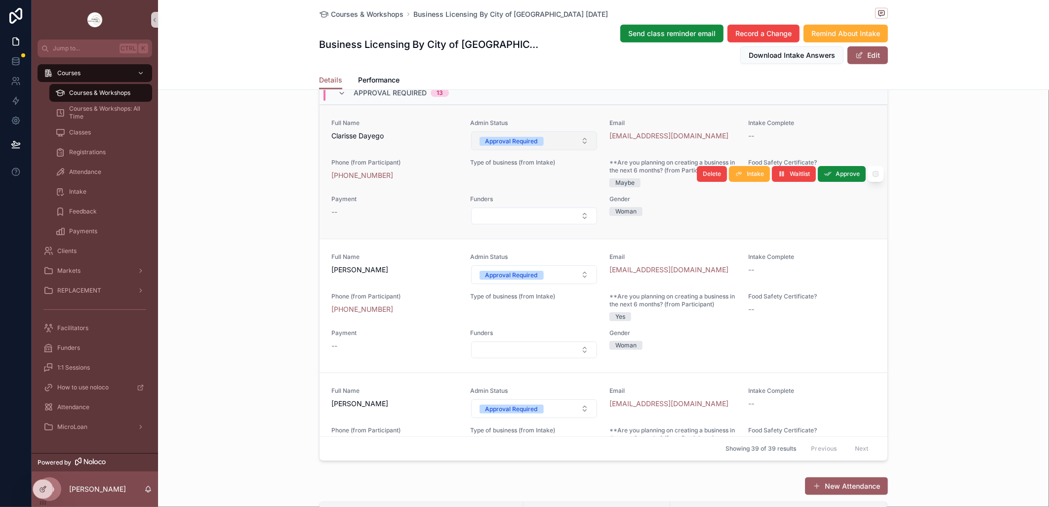
click at [579, 150] on button "Approval Required" at bounding box center [534, 140] width 126 height 19
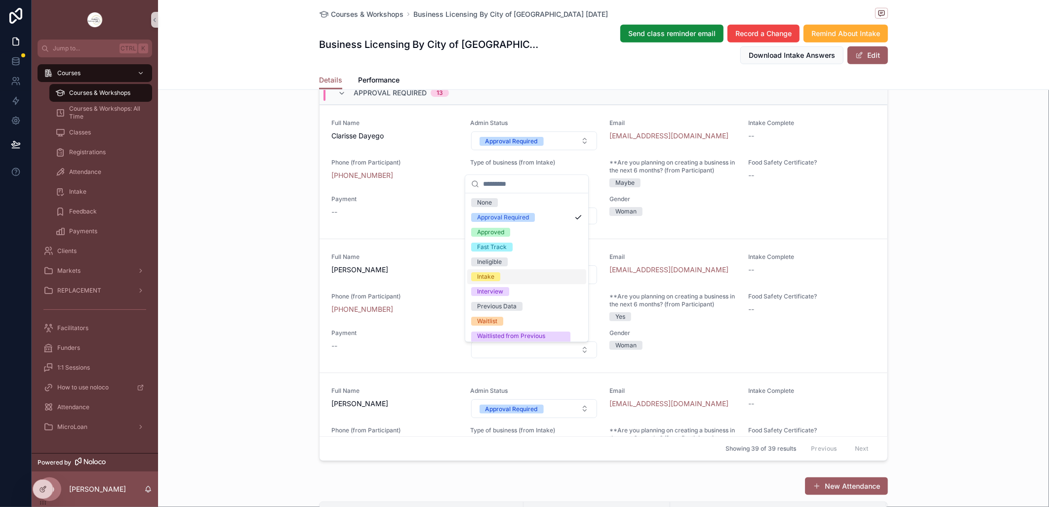
click at [515, 277] on div "Intake" at bounding box center [526, 276] width 119 height 15
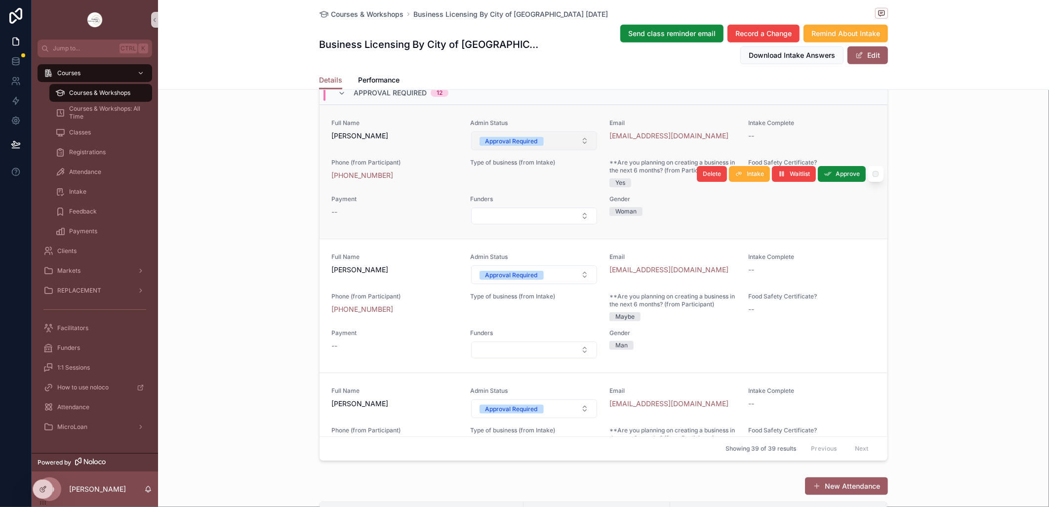
click at [574, 150] on button "Approval Required" at bounding box center [534, 140] width 126 height 19
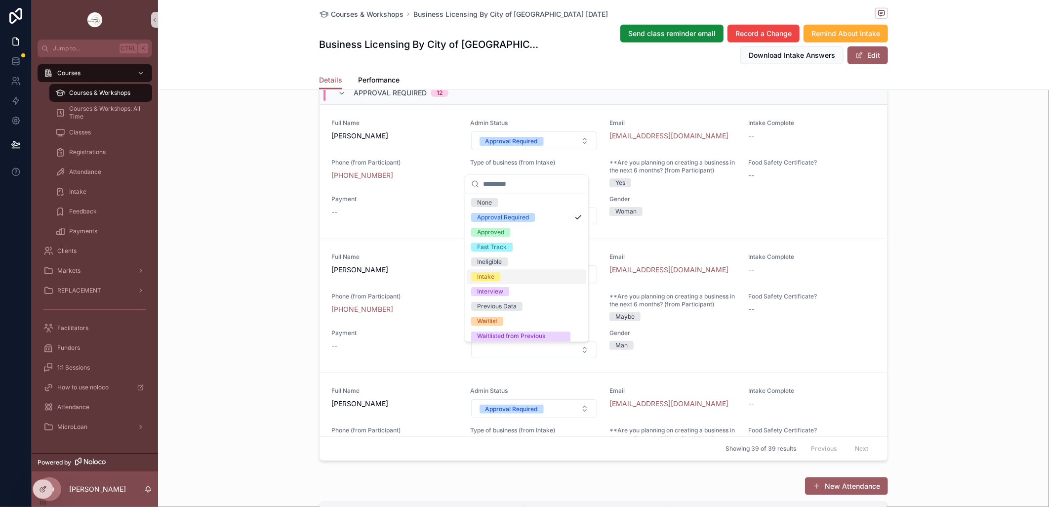
click at [477, 276] on div "Intake" at bounding box center [485, 276] width 17 height 9
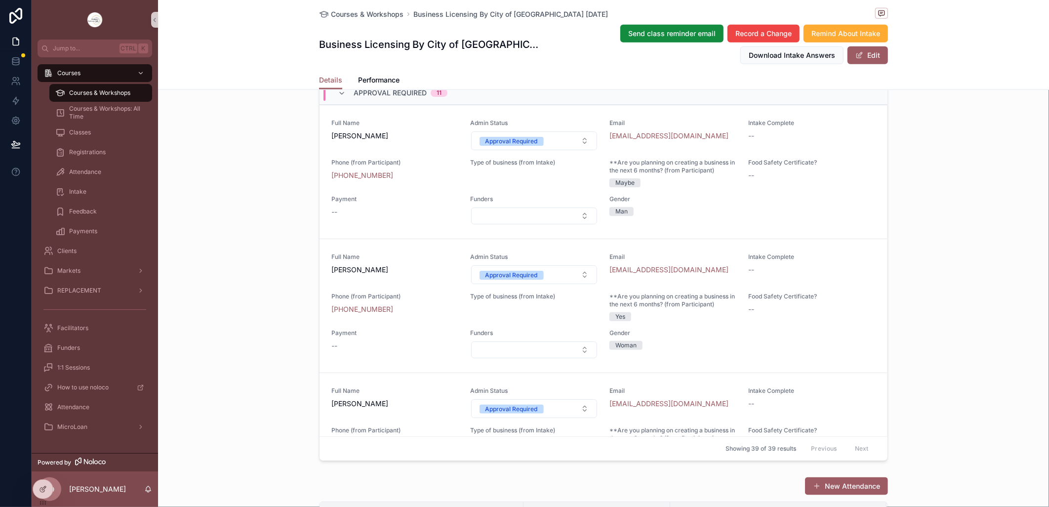
click at [578, 150] on button "Approval Required" at bounding box center [534, 140] width 126 height 19
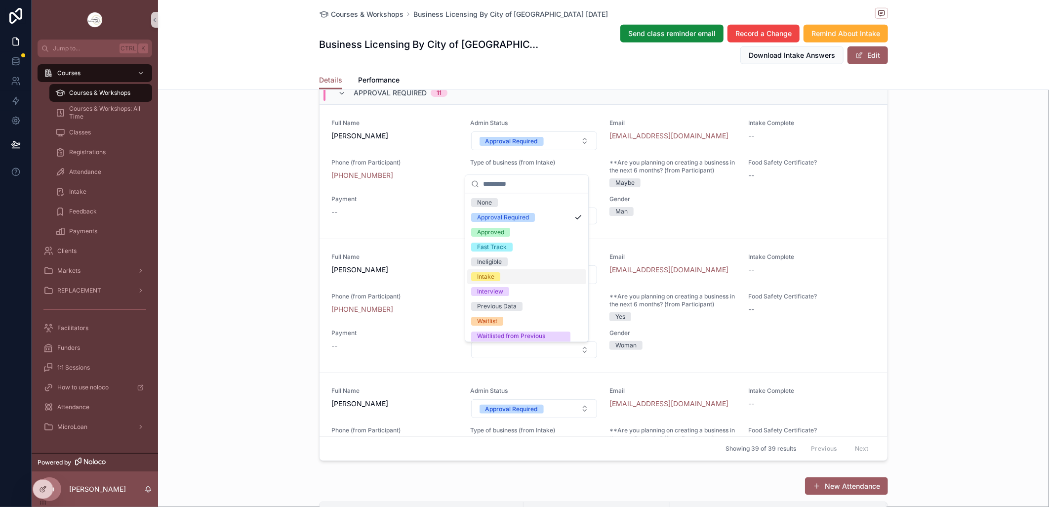
click at [489, 277] on div "Intake" at bounding box center [485, 276] width 17 height 9
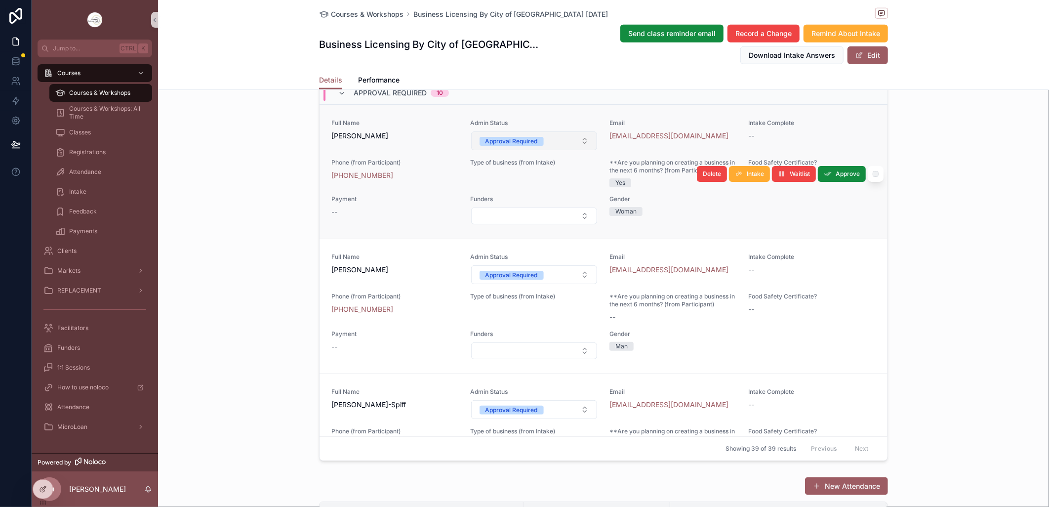
click at [578, 150] on button "Approval Required" at bounding box center [534, 140] width 126 height 19
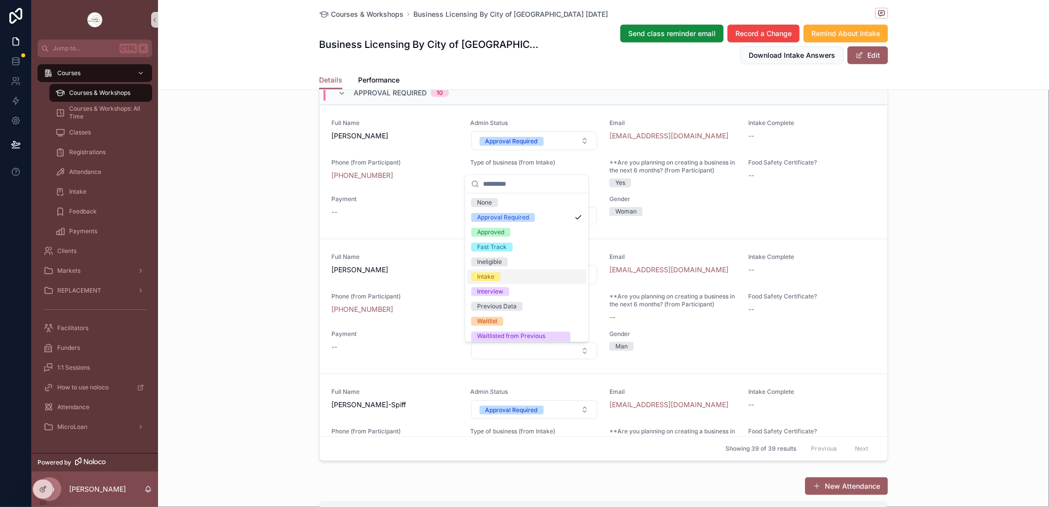
click at [495, 277] on span "Intake" at bounding box center [485, 276] width 29 height 9
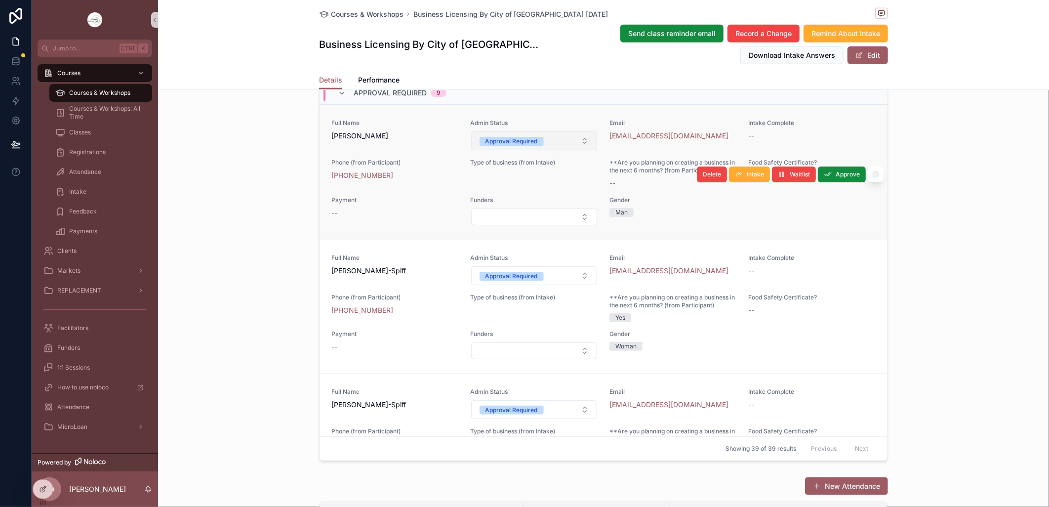
click at [577, 150] on button "Approval Required" at bounding box center [534, 140] width 126 height 19
click at [578, 150] on button "Approval Required" at bounding box center [534, 140] width 126 height 19
click at [579, 150] on button "Approval Required" at bounding box center [534, 140] width 126 height 19
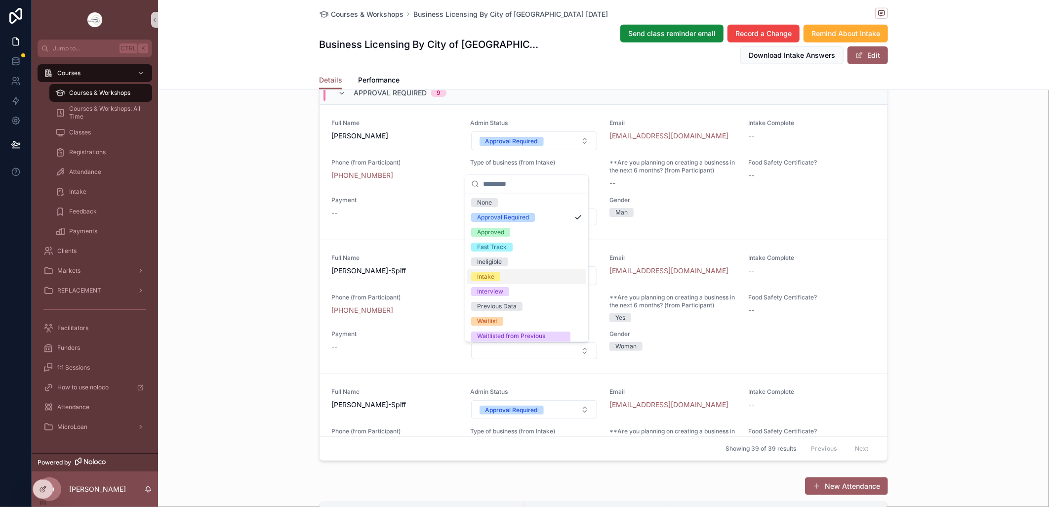
click at [482, 276] on div "Intake" at bounding box center [485, 276] width 17 height 9
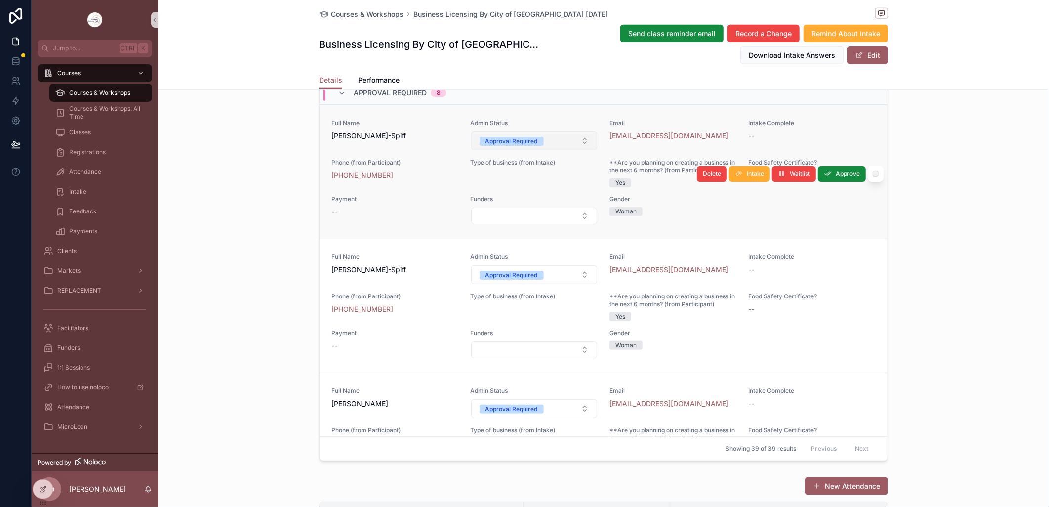
click at [574, 150] on button "Approval Required" at bounding box center [534, 140] width 126 height 19
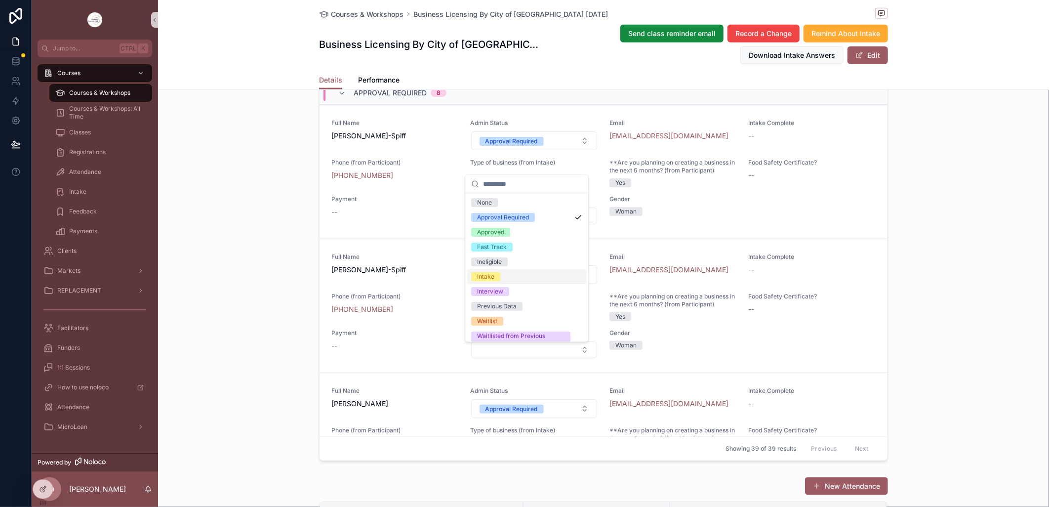
click at [487, 277] on div "Intake" at bounding box center [485, 276] width 17 height 9
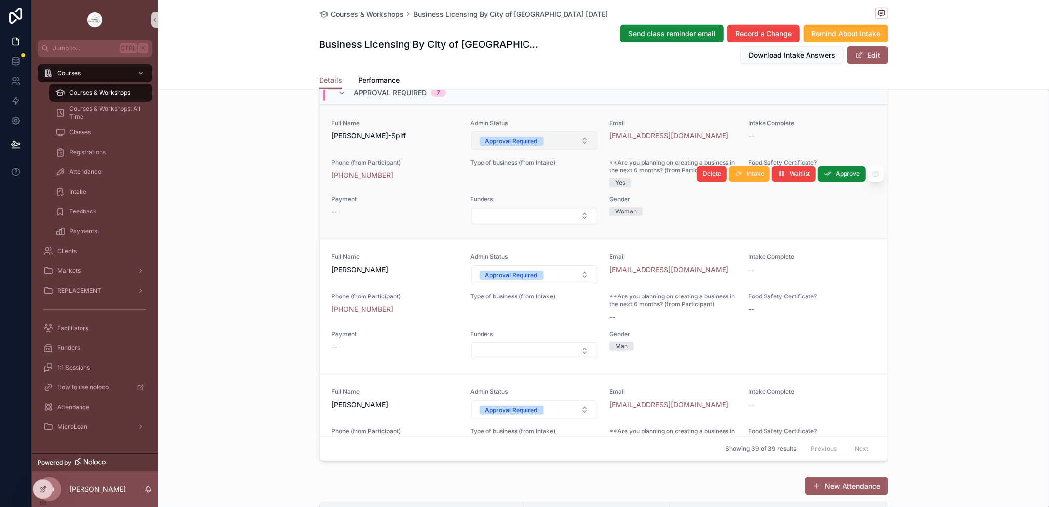
click at [578, 150] on button "Approval Required" at bounding box center [534, 140] width 126 height 19
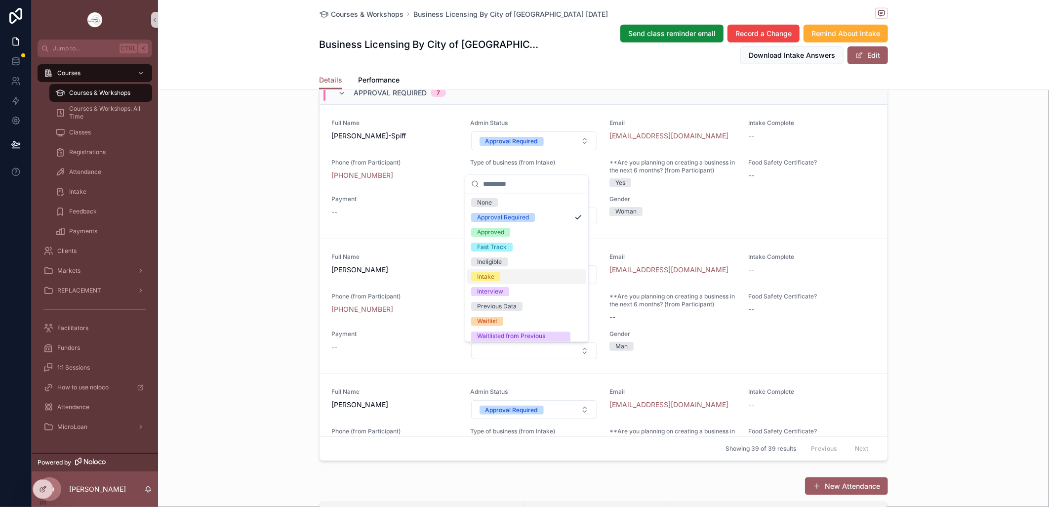
click at [490, 278] on div "Intake" at bounding box center [485, 276] width 17 height 9
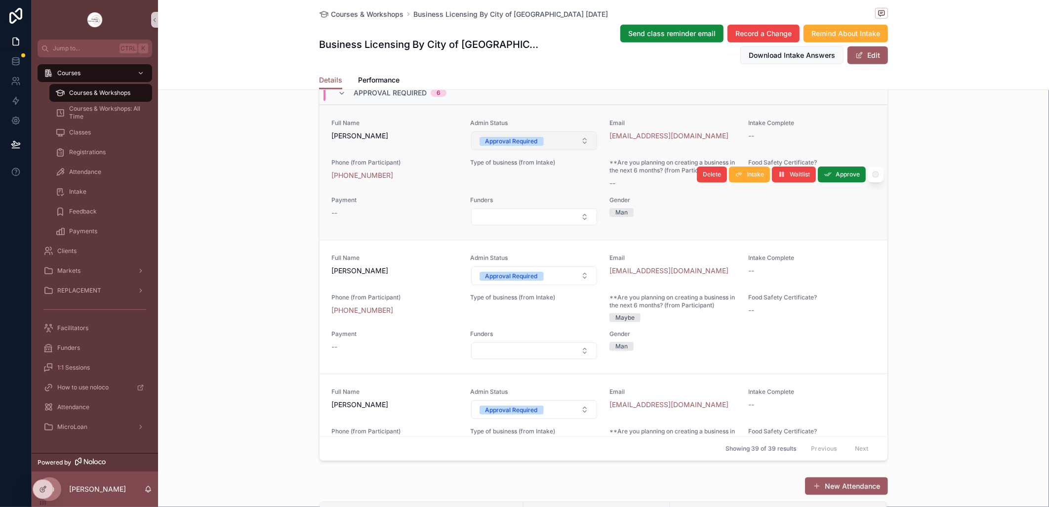
click at [574, 150] on button "Approval Required" at bounding box center [534, 140] width 126 height 19
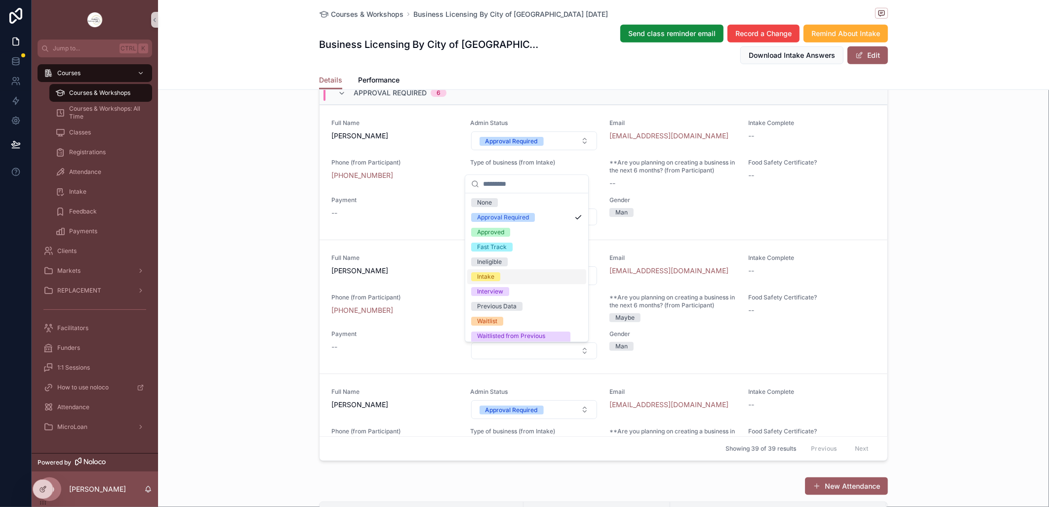
click at [503, 272] on div "Intake" at bounding box center [526, 276] width 119 height 15
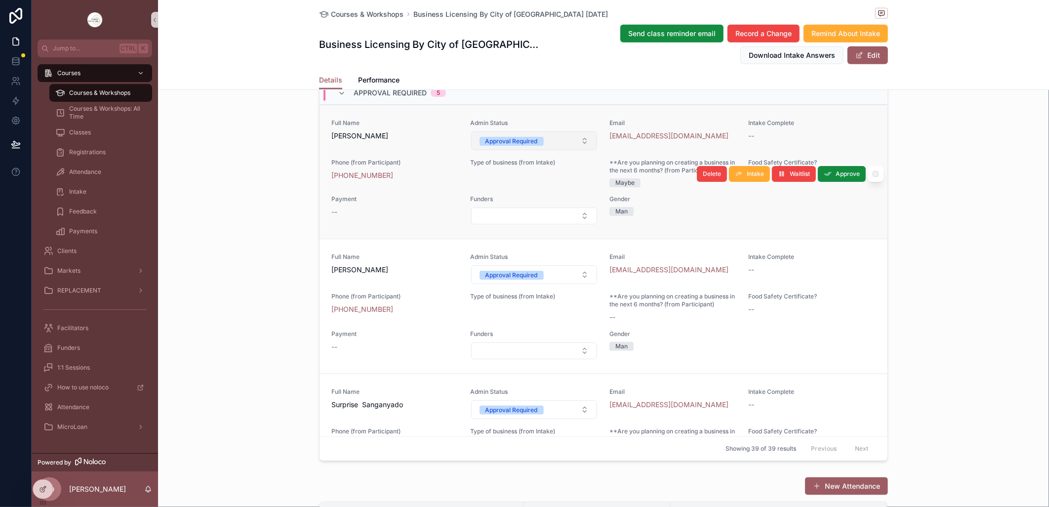
click at [578, 150] on button "Approval Required" at bounding box center [534, 140] width 126 height 19
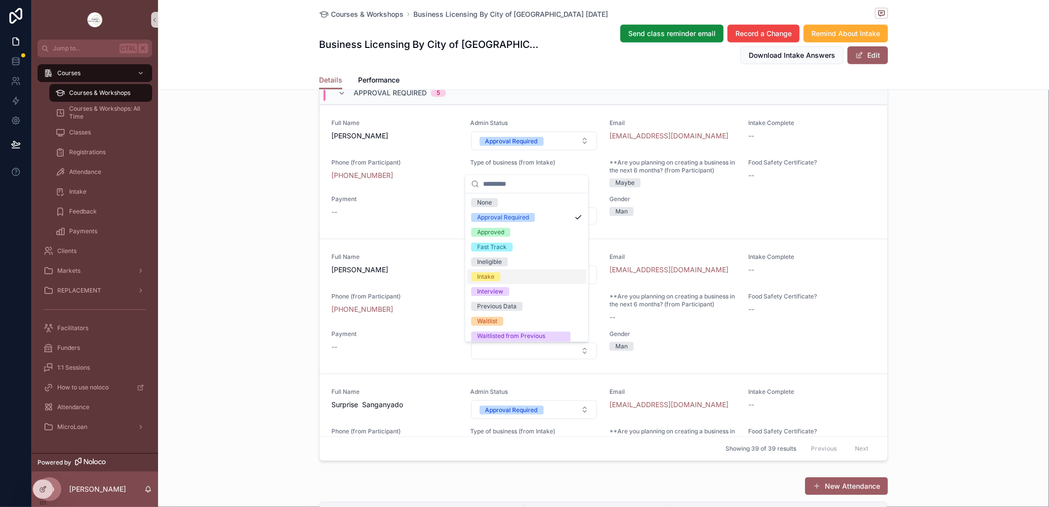
click at [507, 273] on div "Intake" at bounding box center [526, 276] width 119 height 15
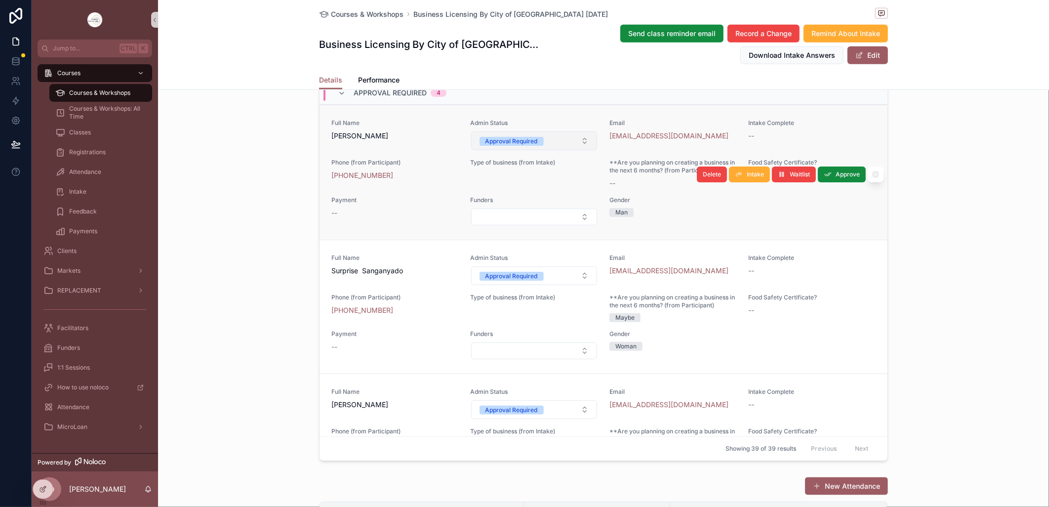
click at [576, 150] on button "Approval Required" at bounding box center [534, 140] width 126 height 19
click at [573, 150] on button "Approval Required" at bounding box center [534, 140] width 126 height 19
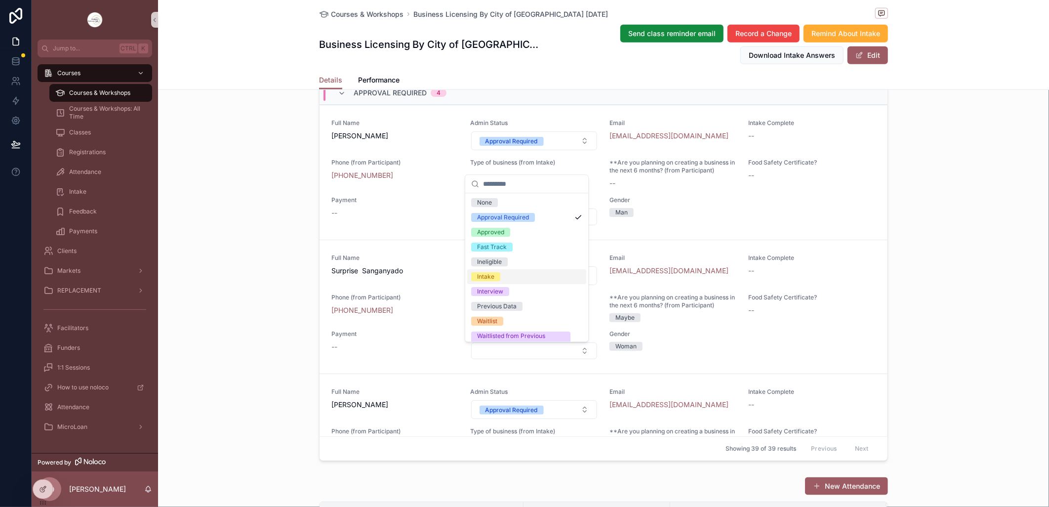
click at [488, 275] on div "Intake" at bounding box center [485, 276] width 17 height 9
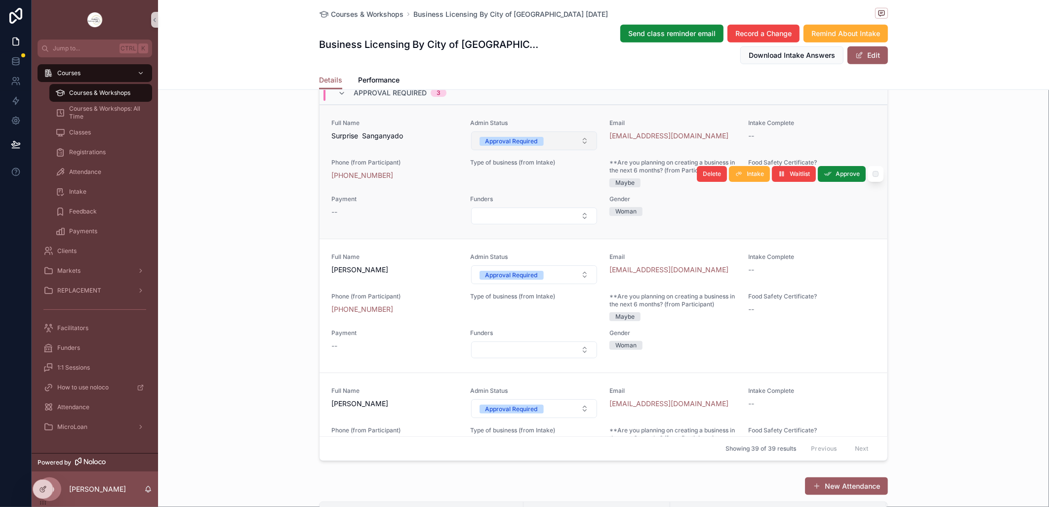
click at [573, 150] on button "Approval Required" at bounding box center [534, 140] width 126 height 19
click at [574, 150] on button "Approval Required" at bounding box center [534, 140] width 126 height 19
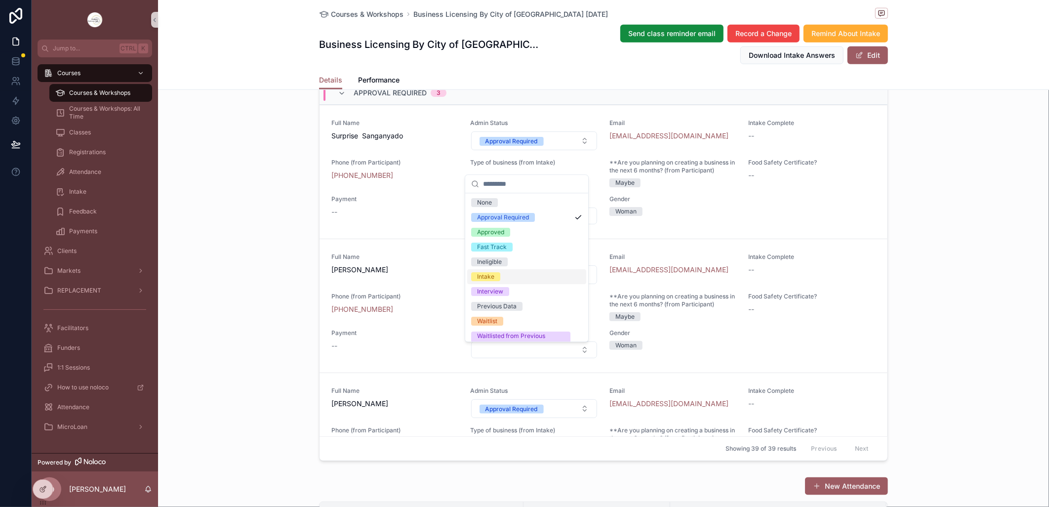
click at [502, 271] on div "Intake" at bounding box center [526, 276] width 119 height 15
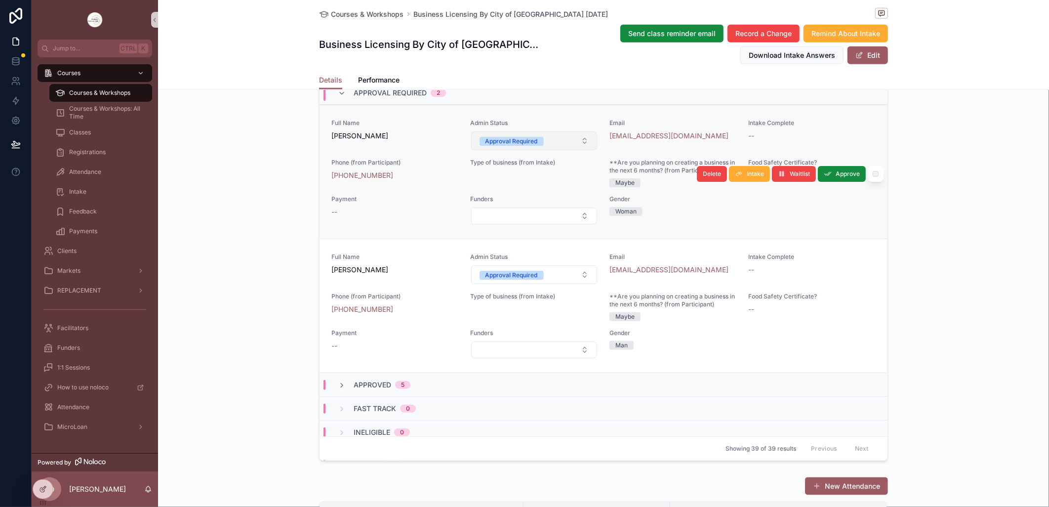
click at [577, 150] on button "Approval Required" at bounding box center [534, 140] width 126 height 19
click at [500, 261] on span "Admin Status" at bounding box center [534, 257] width 127 height 8
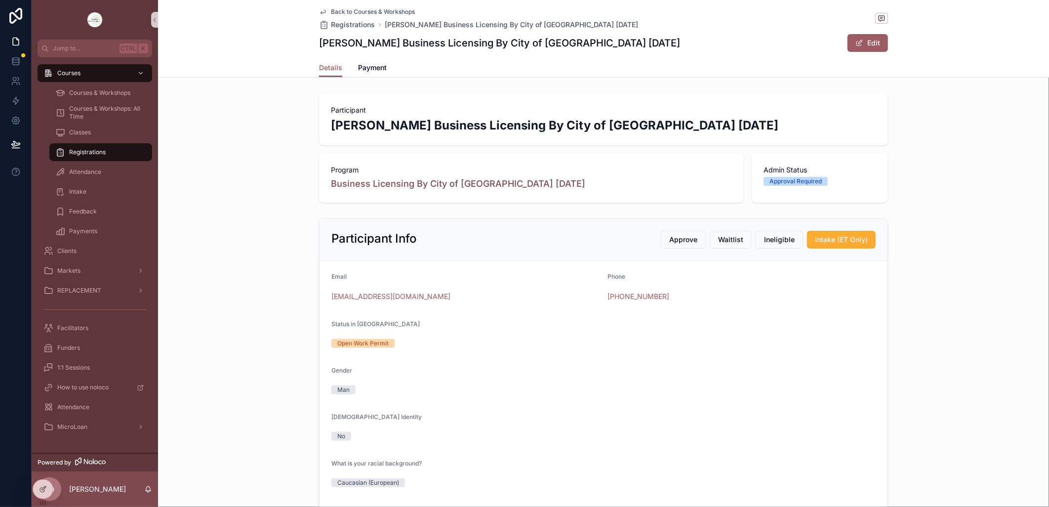
click at [319, 12] on icon "scrollable content" at bounding box center [323, 12] width 8 height 8
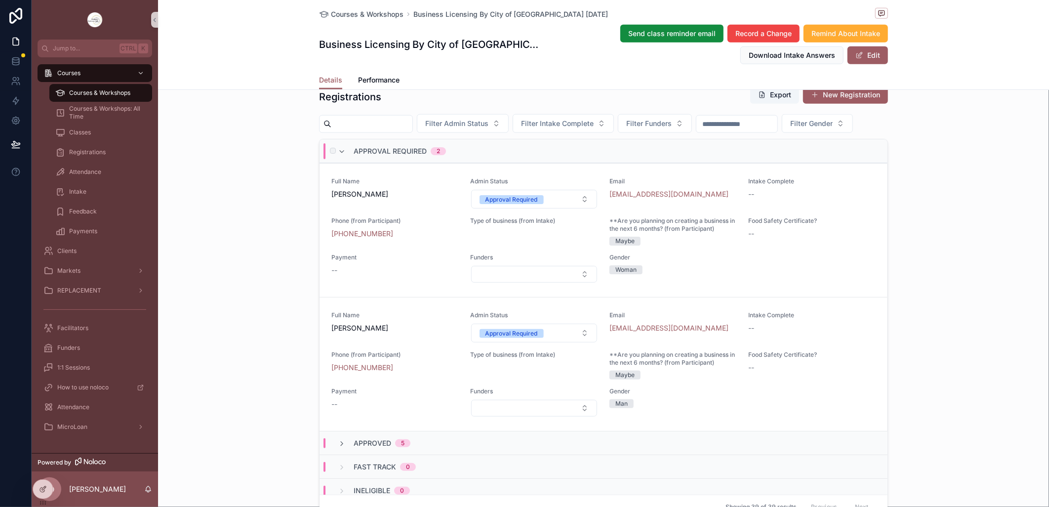
scroll to position [603, 0]
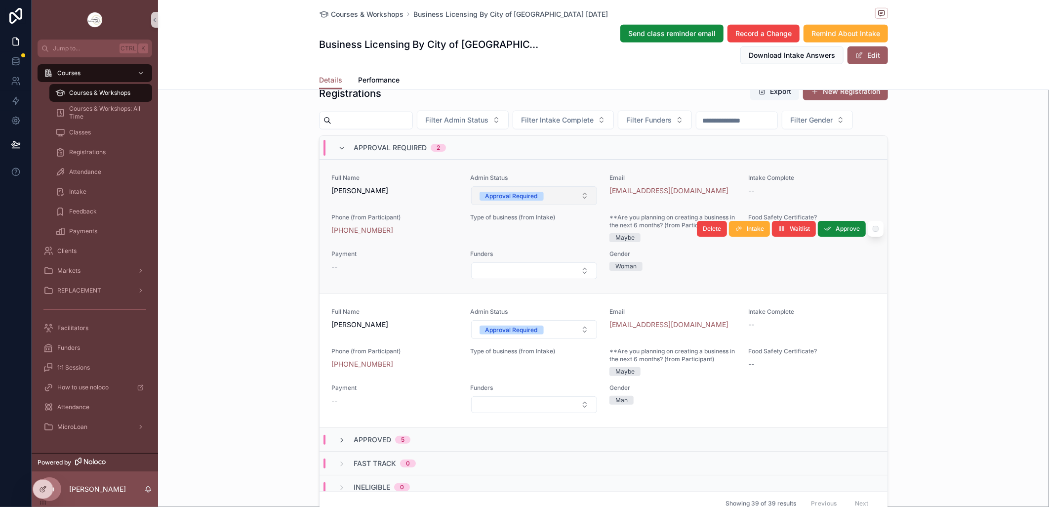
click at [579, 205] on button "Approval Required" at bounding box center [534, 195] width 126 height 19
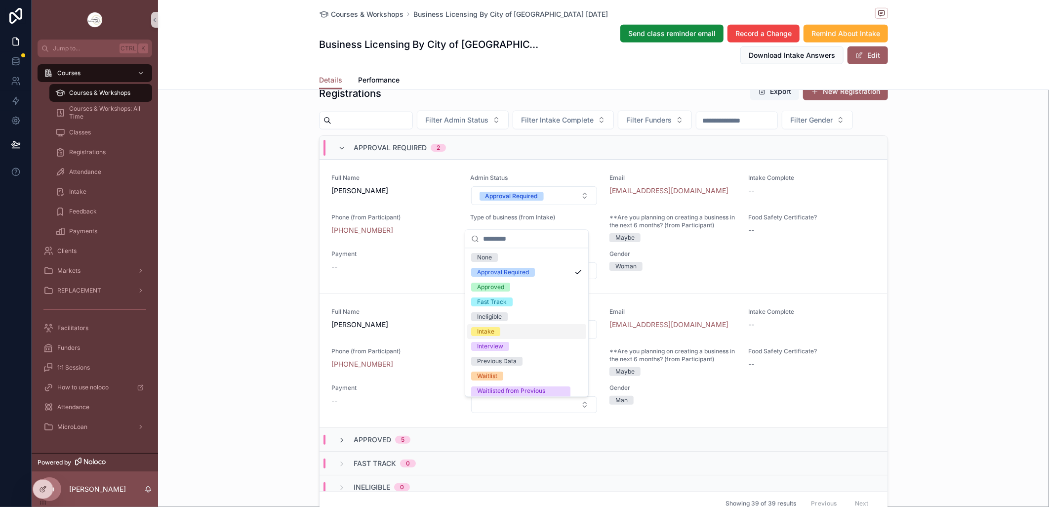
click at [530, 331] on div "Intake" at bounding box center [526, 331] width 119 height 15
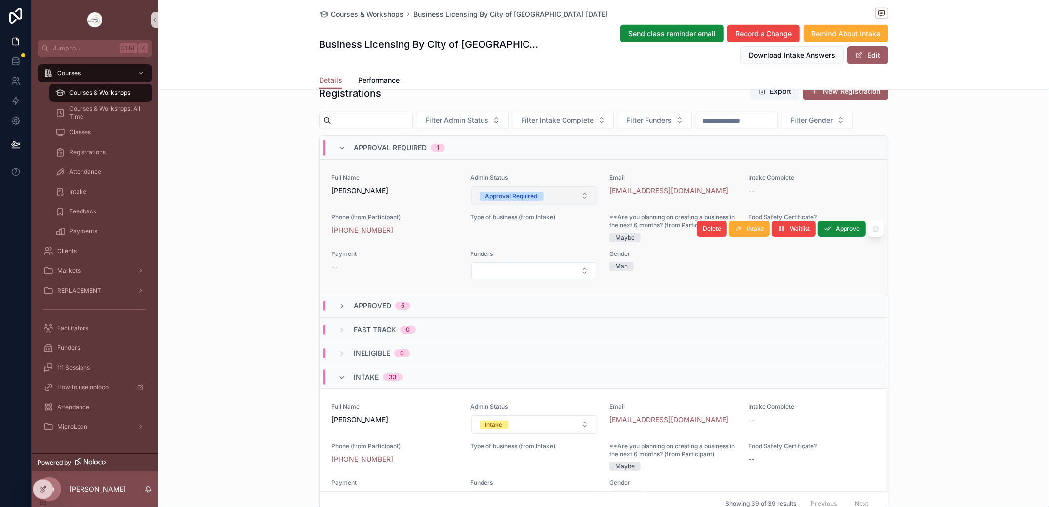
click at [578, 205] on button "Approval Required" at bounding box center [534, 195] width 126 height 19
click at [571, 205] on button "Approval Required" at bounding box center [534, 195] width 126 height 19
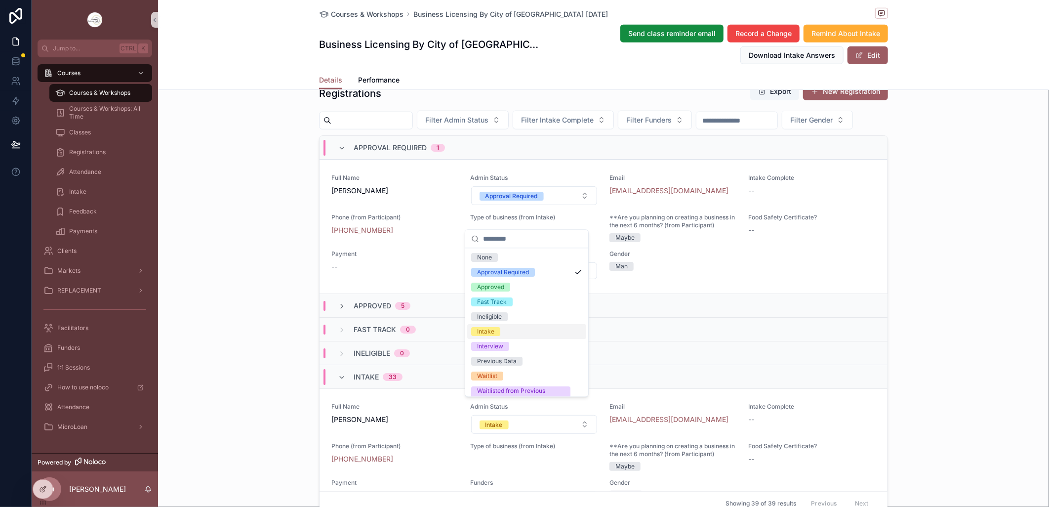
click at [492, 332] on div "Intake" at bounding box center [485, 331] width 17 height 9
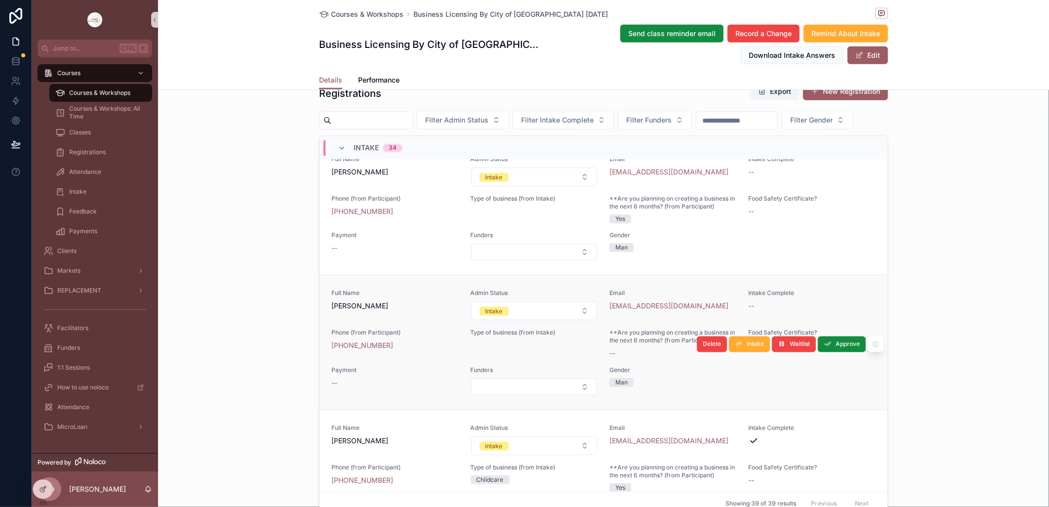
scroll to position [1371, 0]
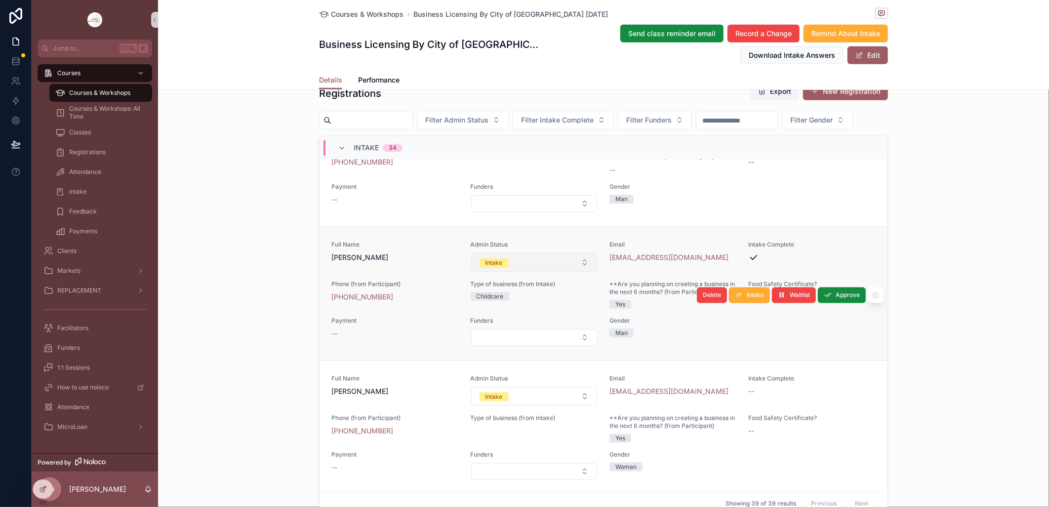
click at [576, 272] on button "Intake" at bounding box center [534, 262] width 126 height 19
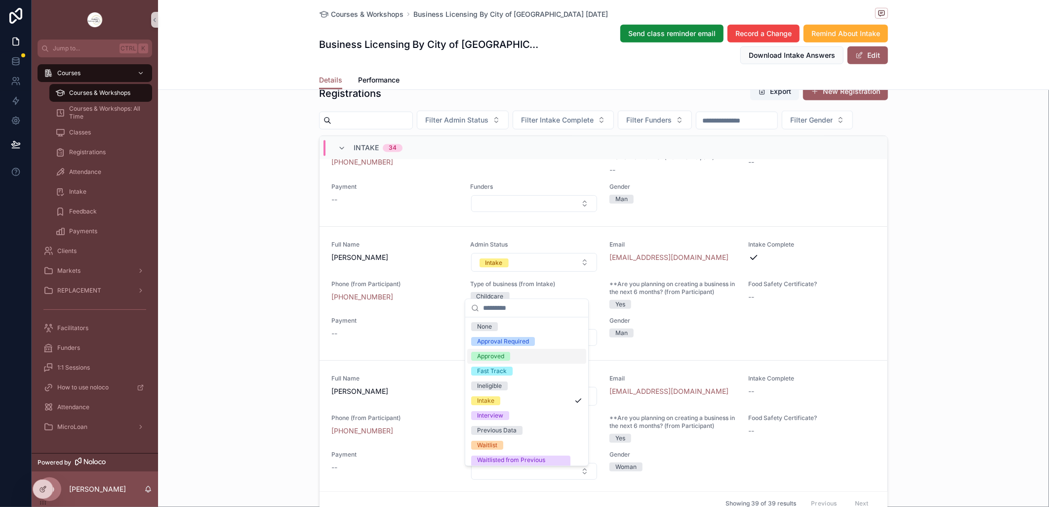
click at [509, 353] on span "Approved" at bounding box center [490, 356] width 39 height 9
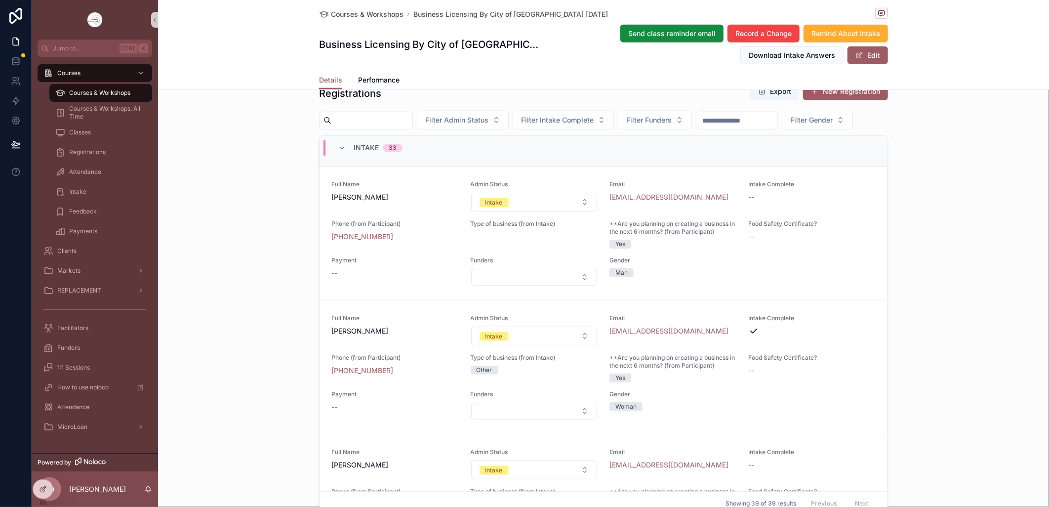
scroll to position [1700, 0]
click at [570, 344] on button "Intake" at bounding box center [534, 334] width 126 height 19
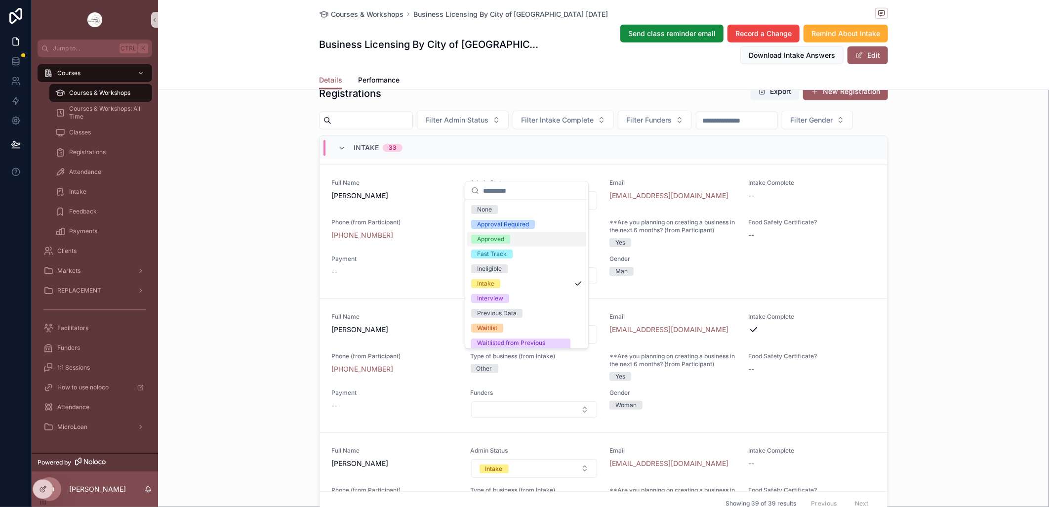
click at [504, 236] on div "Approved" at bounding box center [490, 239] width 27 height 9
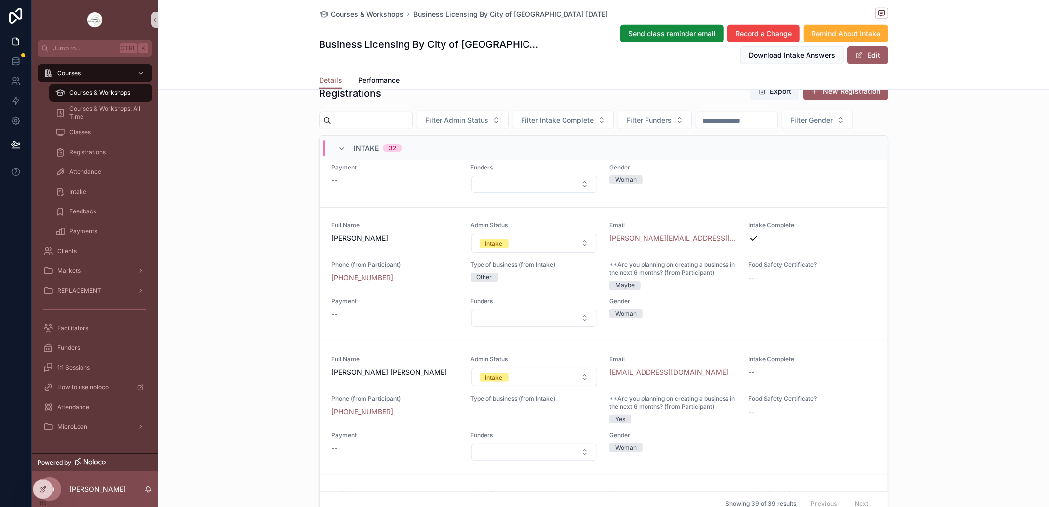
scroll to position [2439, 0]
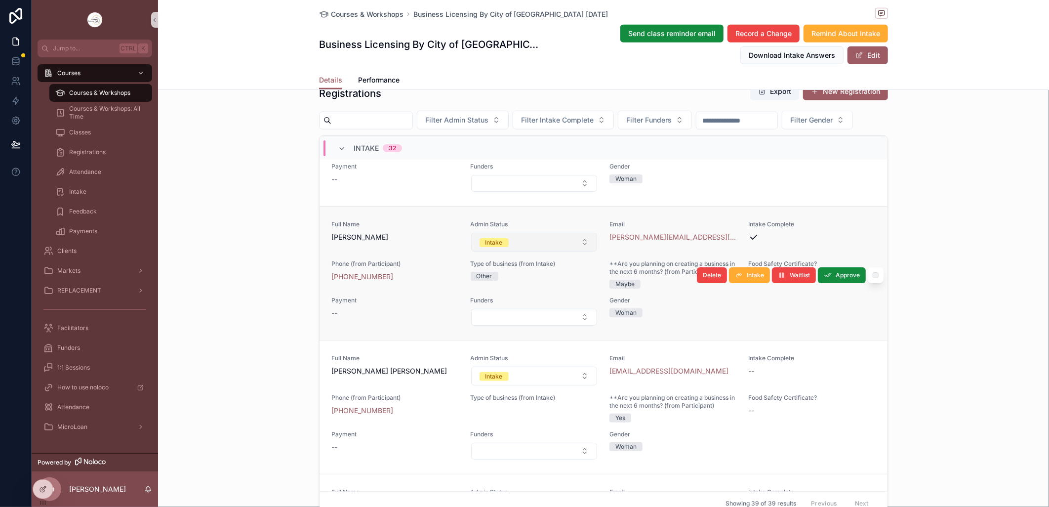
click at [575, 251] on button "Intake" at bounding box center [534, 242] width 126 height 19
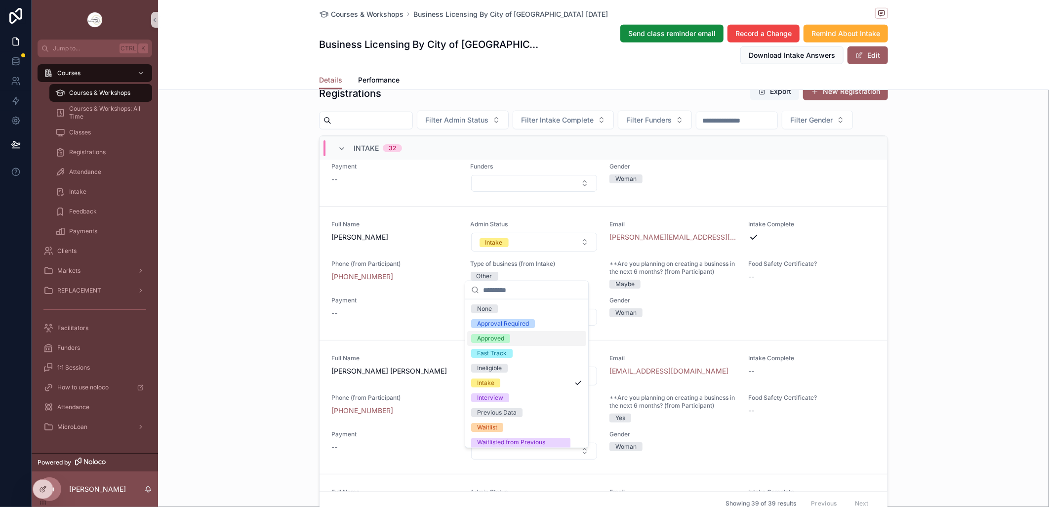
click at [502, 336] on div "Approved" at bounding box center [490, 338] width 27 height 9
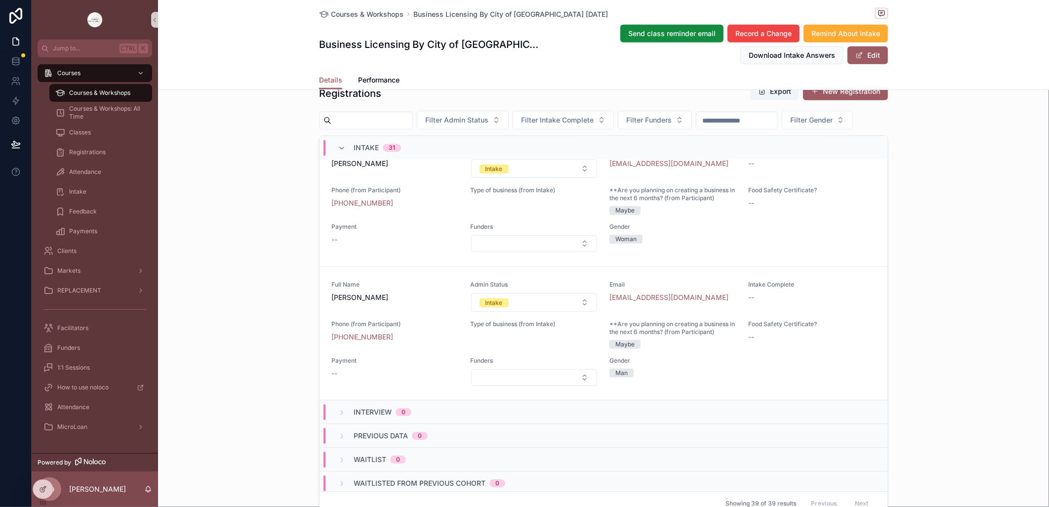
scroll to position [4292, 0]
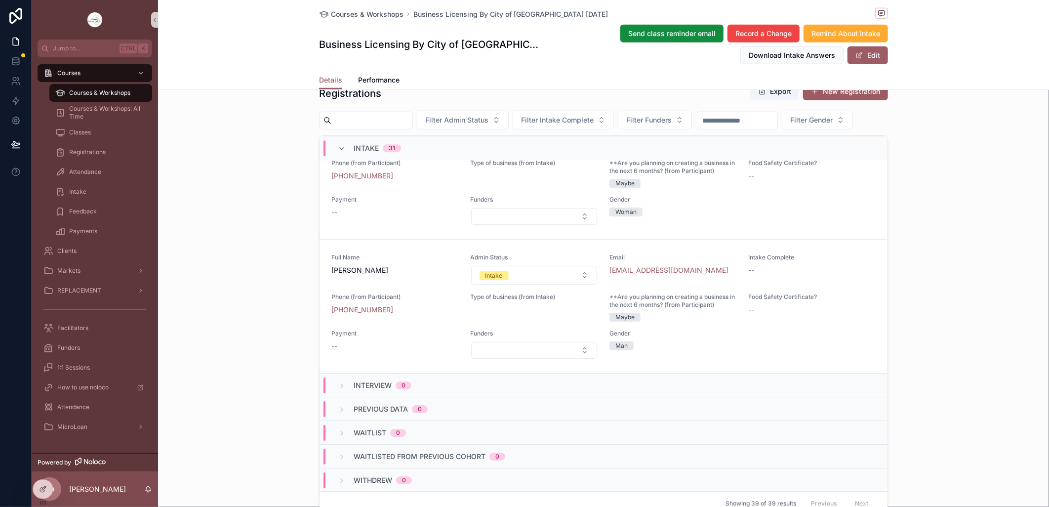
click at [107, 89] on span "Courses & Workshops" at bounding box center [99, 93] width 61 height 8
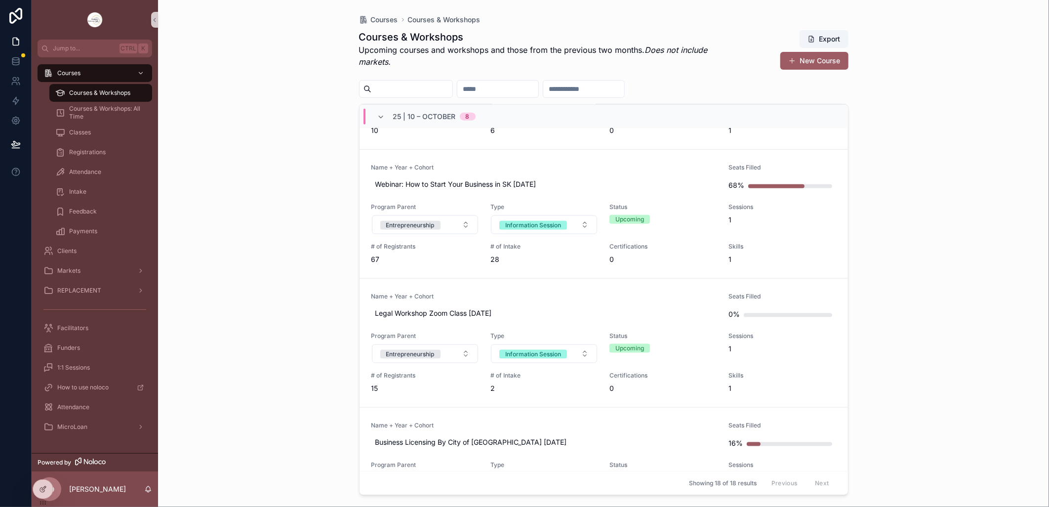
scroll to position [713, 0]
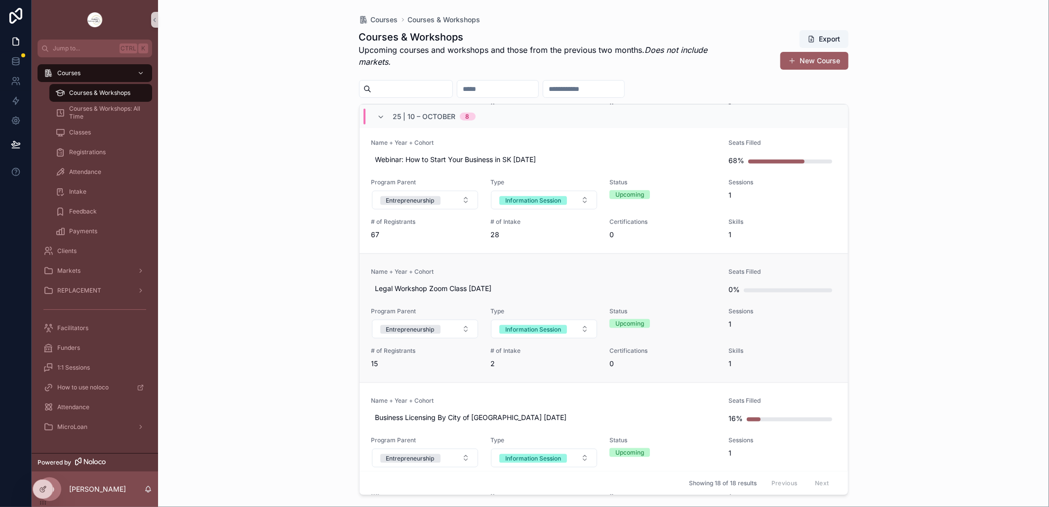
click at [519, 264] on link "Name + Year + Cohort Legal Workshop Zoom Class [DATE] Seats Filled 0% Program P…" at bounding box center [603, 317] width 488 height 129
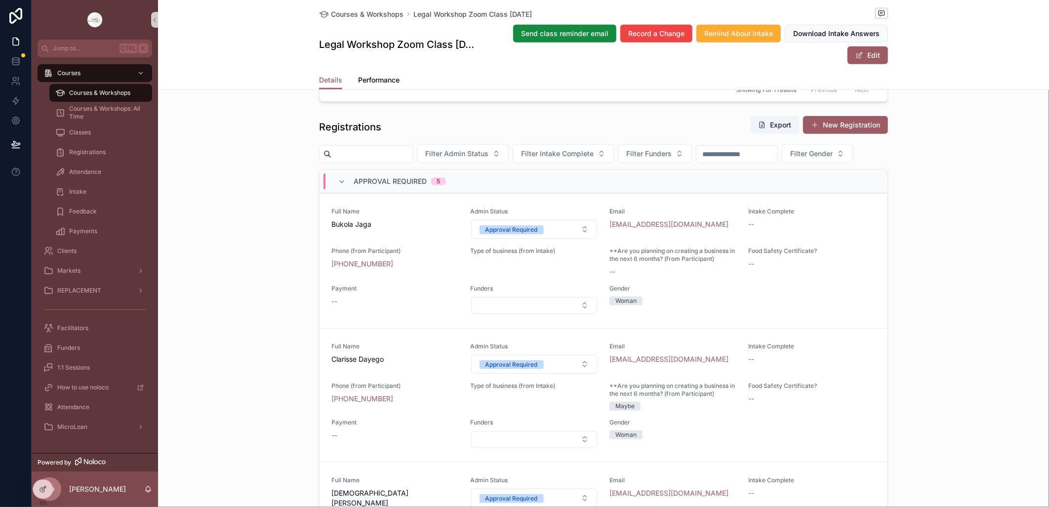
scroll to position [603, 0]
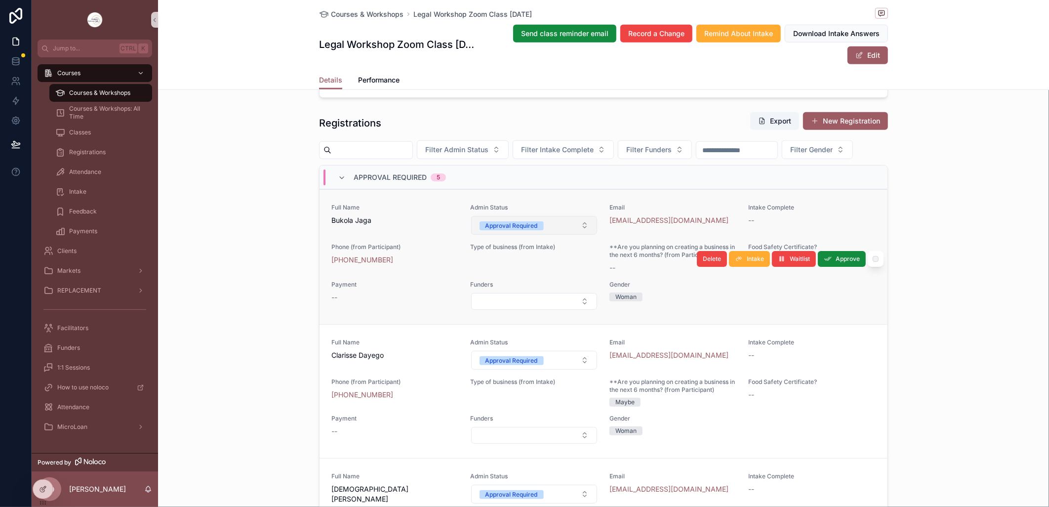
click at [576, 235] on button "Approval Required" at bounding box center [534, 225] width 126 height 19
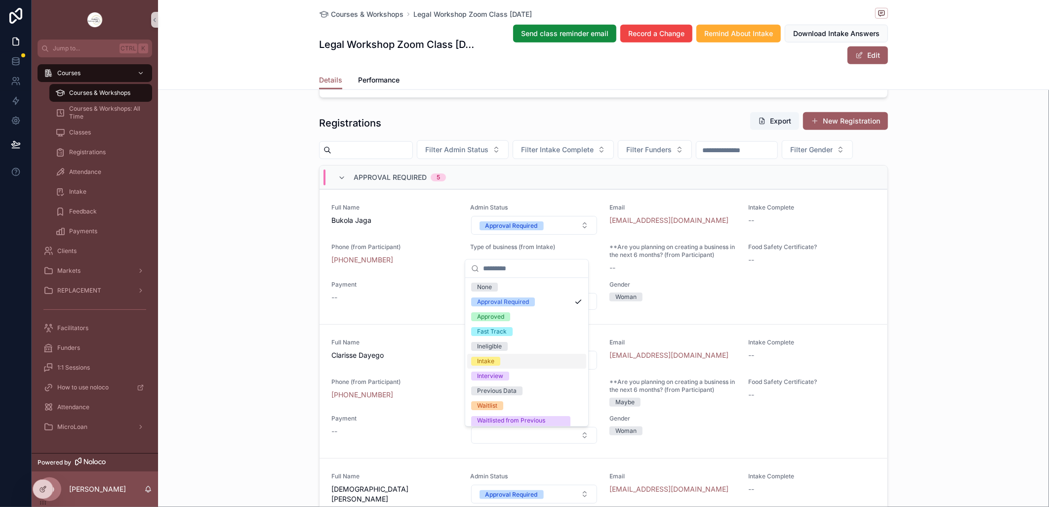
click at [510, 363] on div "Intake" at bounding box center [526, 361] width 119 height 15
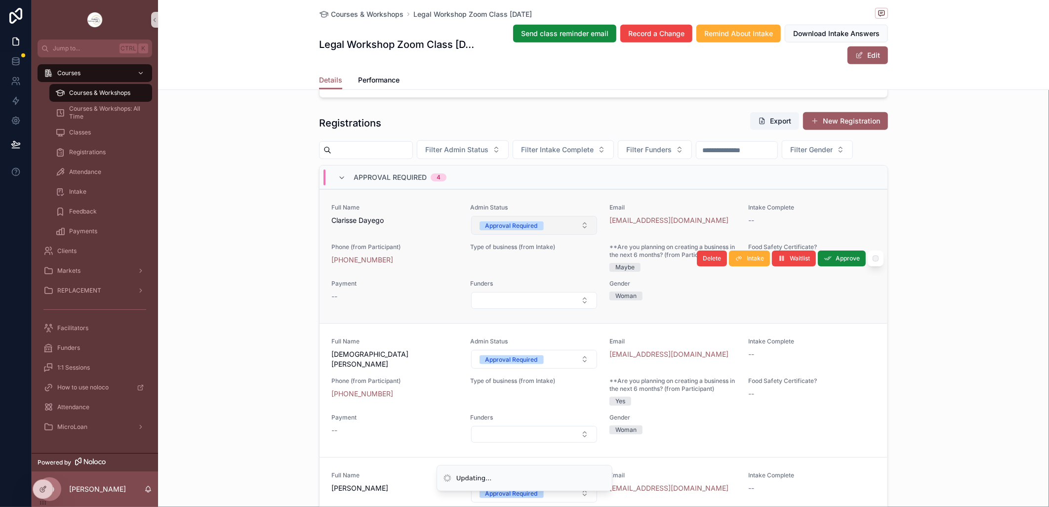
click at [573, 235] on button "Approval Required" at bounding box center [534, 225] width 126 height 19
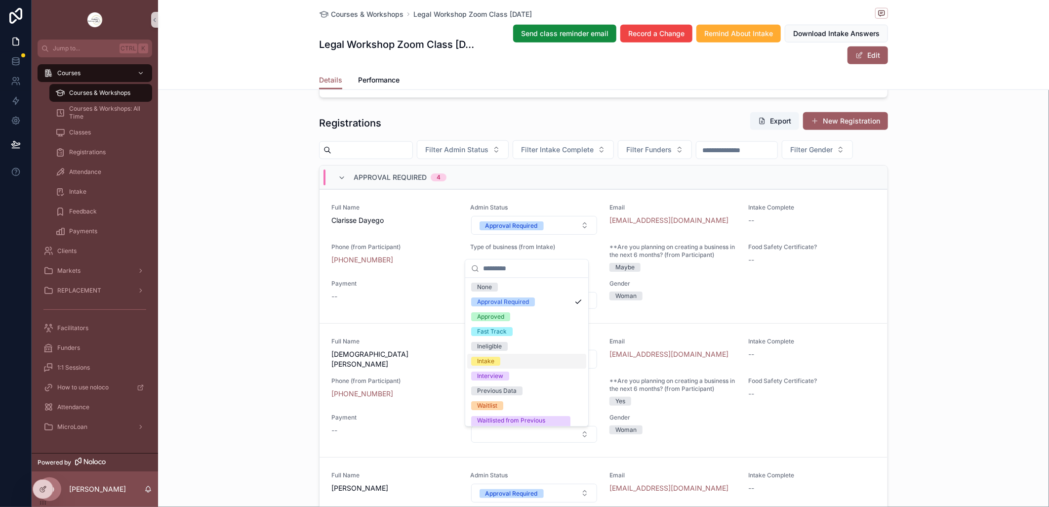
click at [493, 363] on div "Intake" at bounding box center [485, 360] width 17 height 9
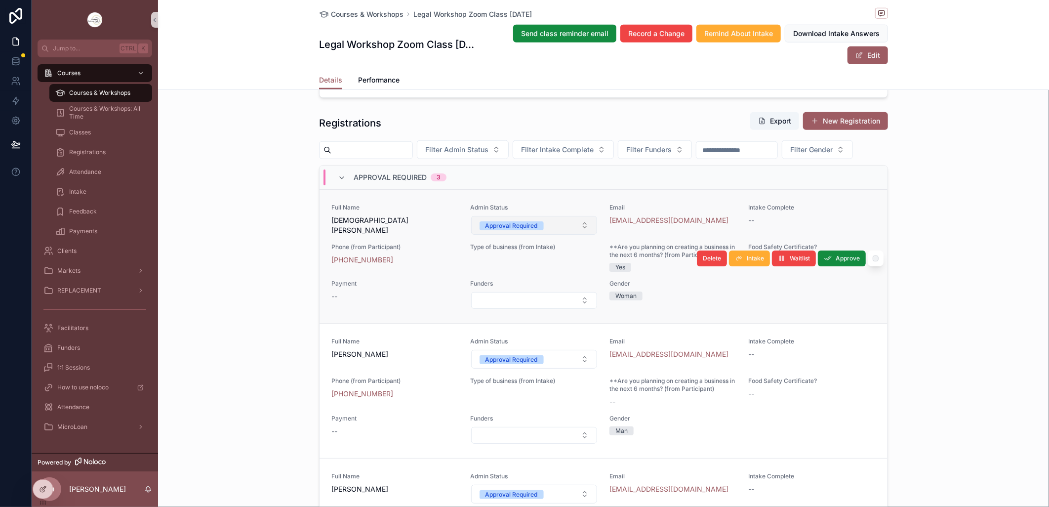
click at [576, 235] on button "Approval Required" at bounding box center [534, 225] width 126 height 19
click at [572, 235] on button "Approval Required" at bounding box center [534, 225] width 126 height 19
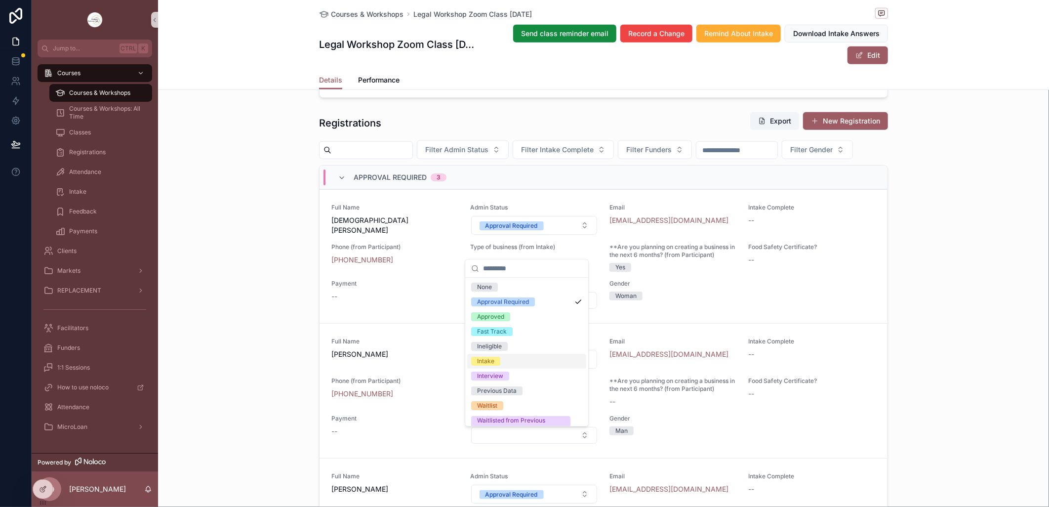
click at [495, 358] on span "Intake" at bounding box center [485, 360] width 29 height 9
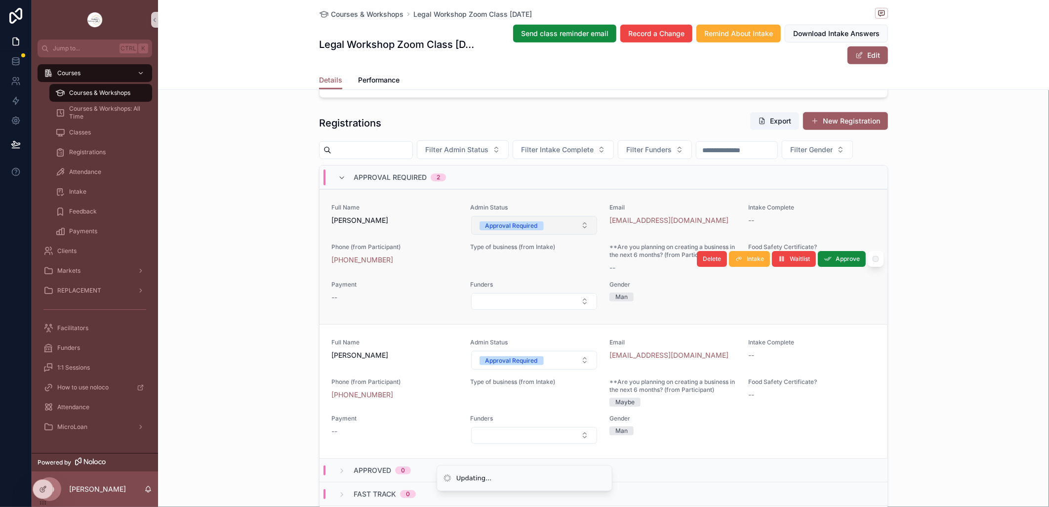
click at [576, 235] on button "Approval Required" at bounding box center [534, 225] width 126 height 19
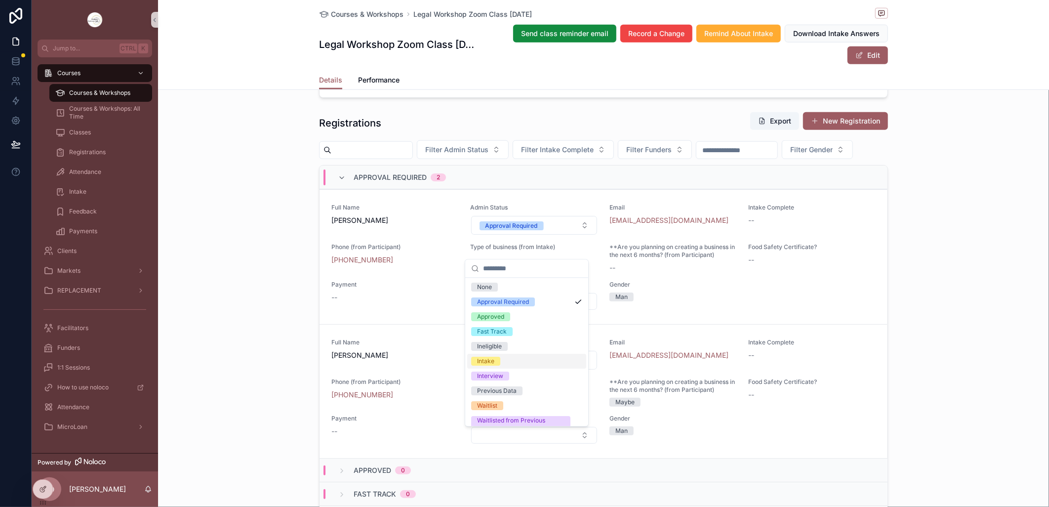
click at [495, 361] on span "Intake" at bounding box center [485, 360] width 29 height 9
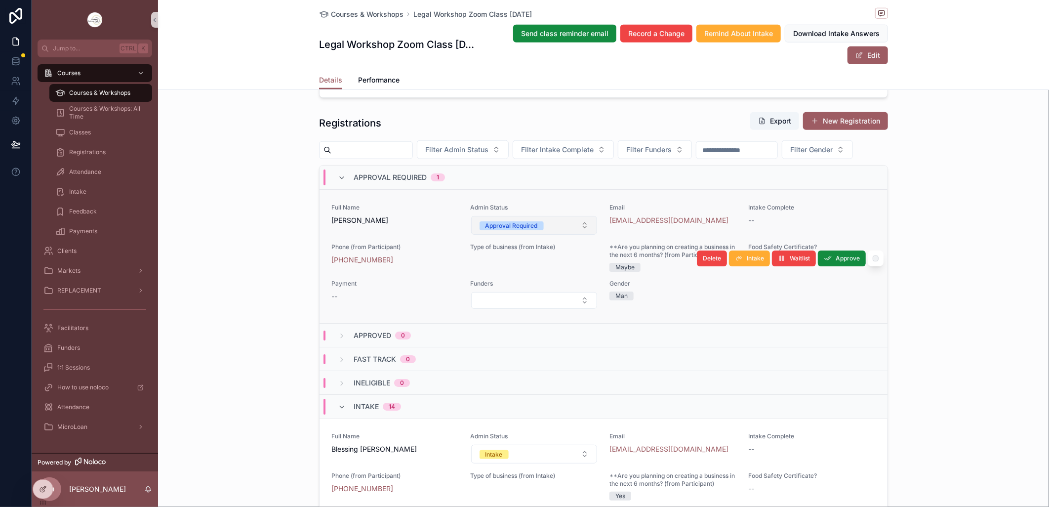
click at [576, 235] on button "Approval Required" at bounding box center [534, 225] width 126 height 19
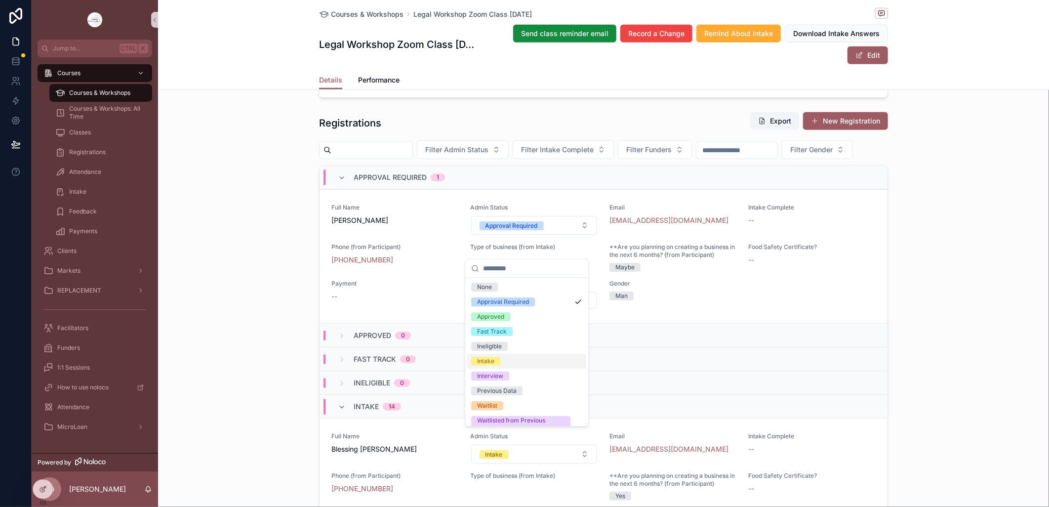
click at [492, 359] on div "Intake" at bounding box center [485, 360] width 17 height 9
